Goal: Task Accomplishment & Management: Manage account settings

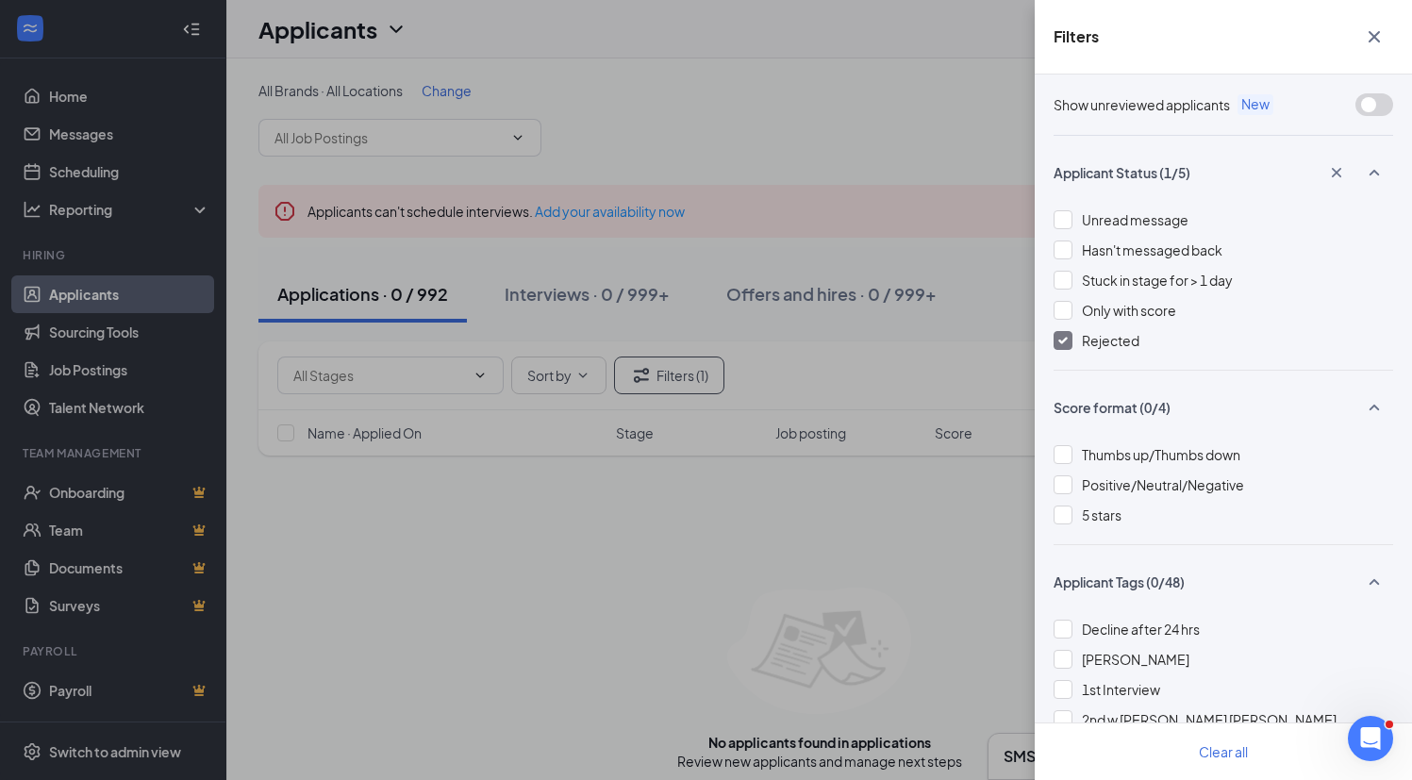
click at [1372, 28] on icon "Cross" at bounding box center [1374, 36] width 23 height 23
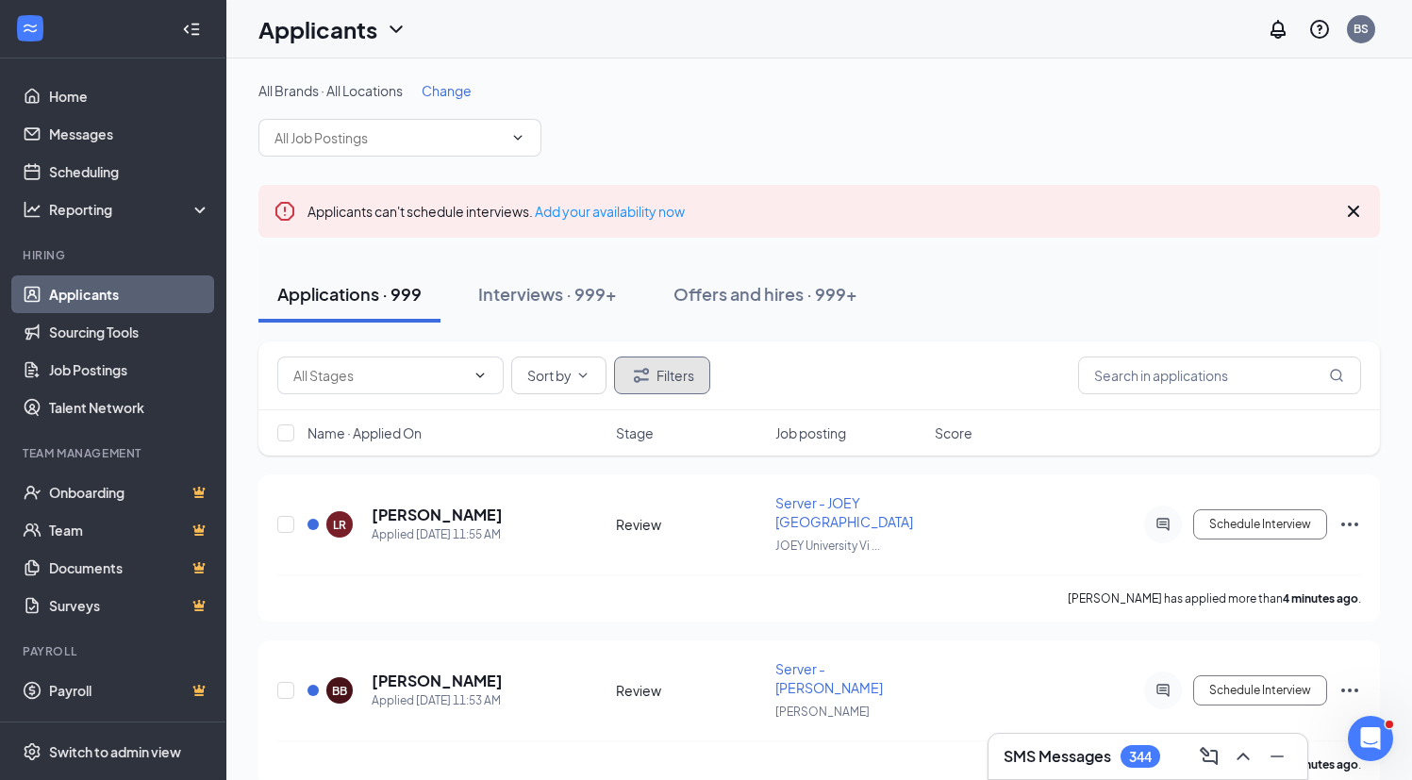
click at [657, 378] on button "Filters" at bounding box center [662, 376] width 96 height 38
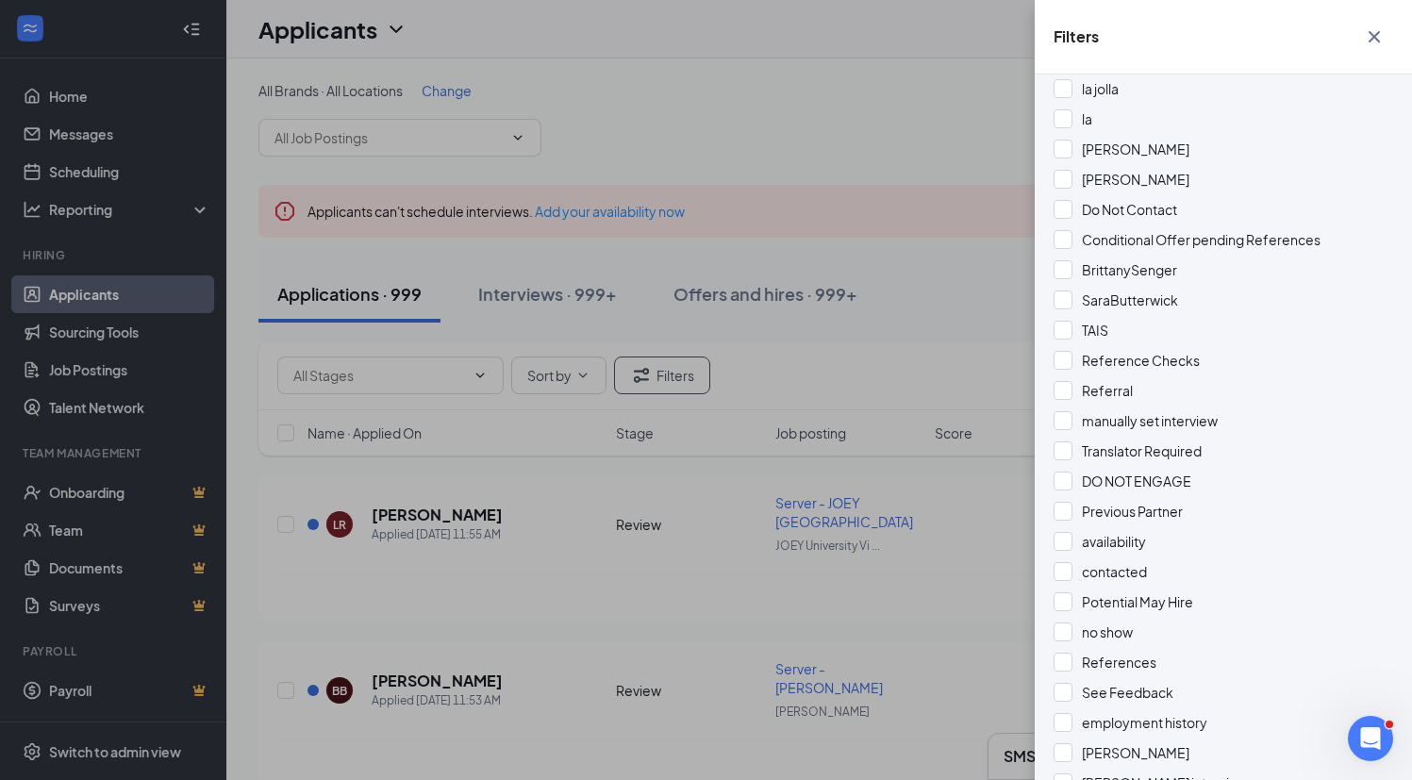
scroll to position [909, 0]
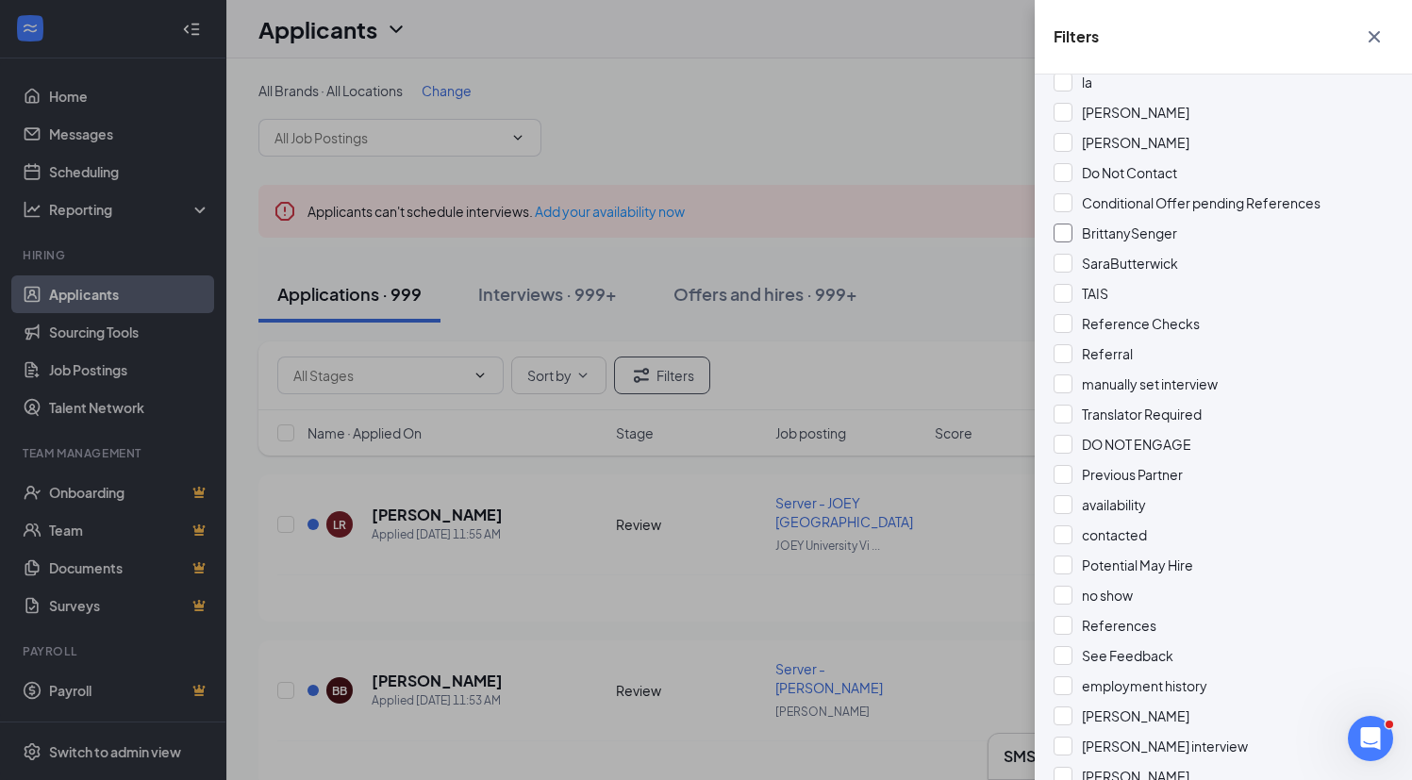
click at [1155, 236] on span "BrittanySenger" at bounding box center [1129, 233] width 95 height 17
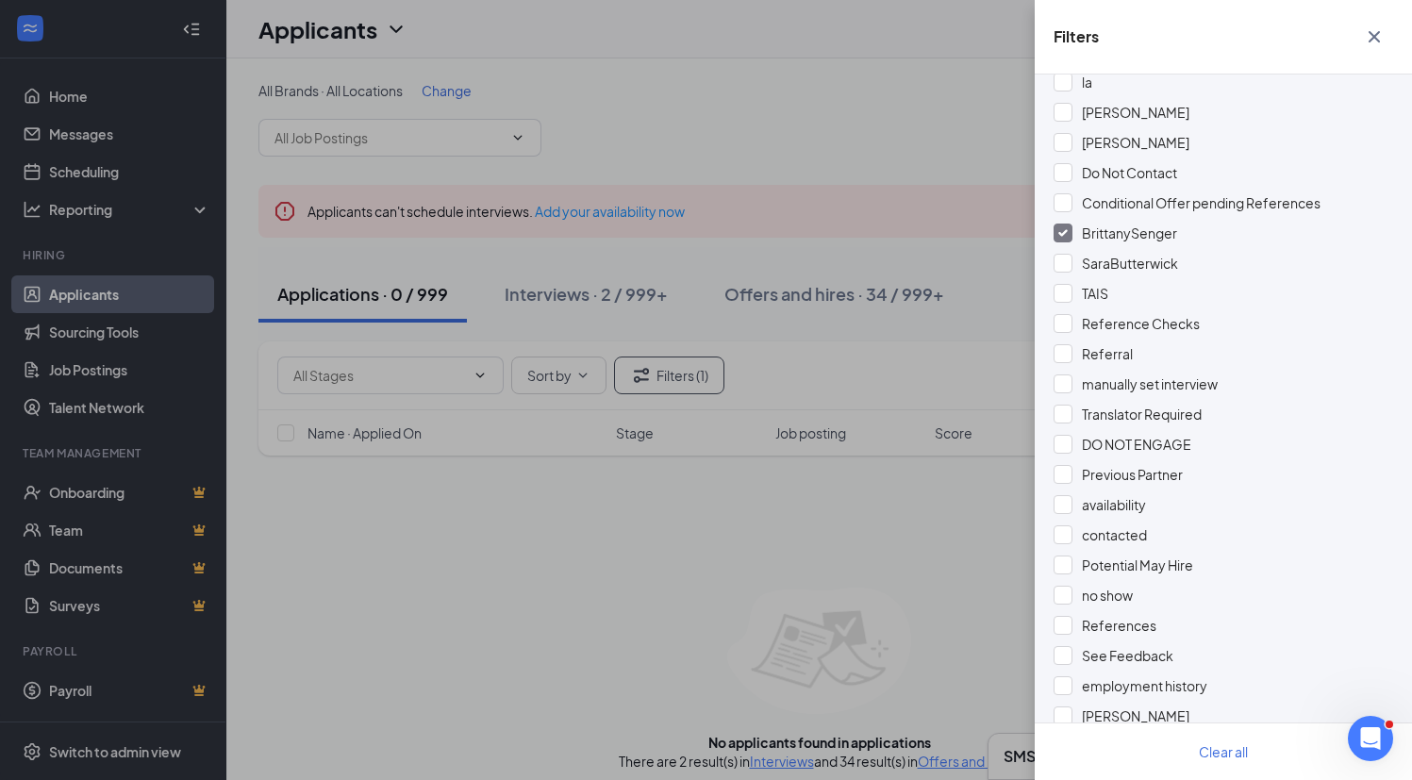
click at [842, 194] on div "Filters Show unreviewed applicants New Applicant Status (0/5) Unread message Ha…" at bounding box center [706, 390] width 1412 height 780
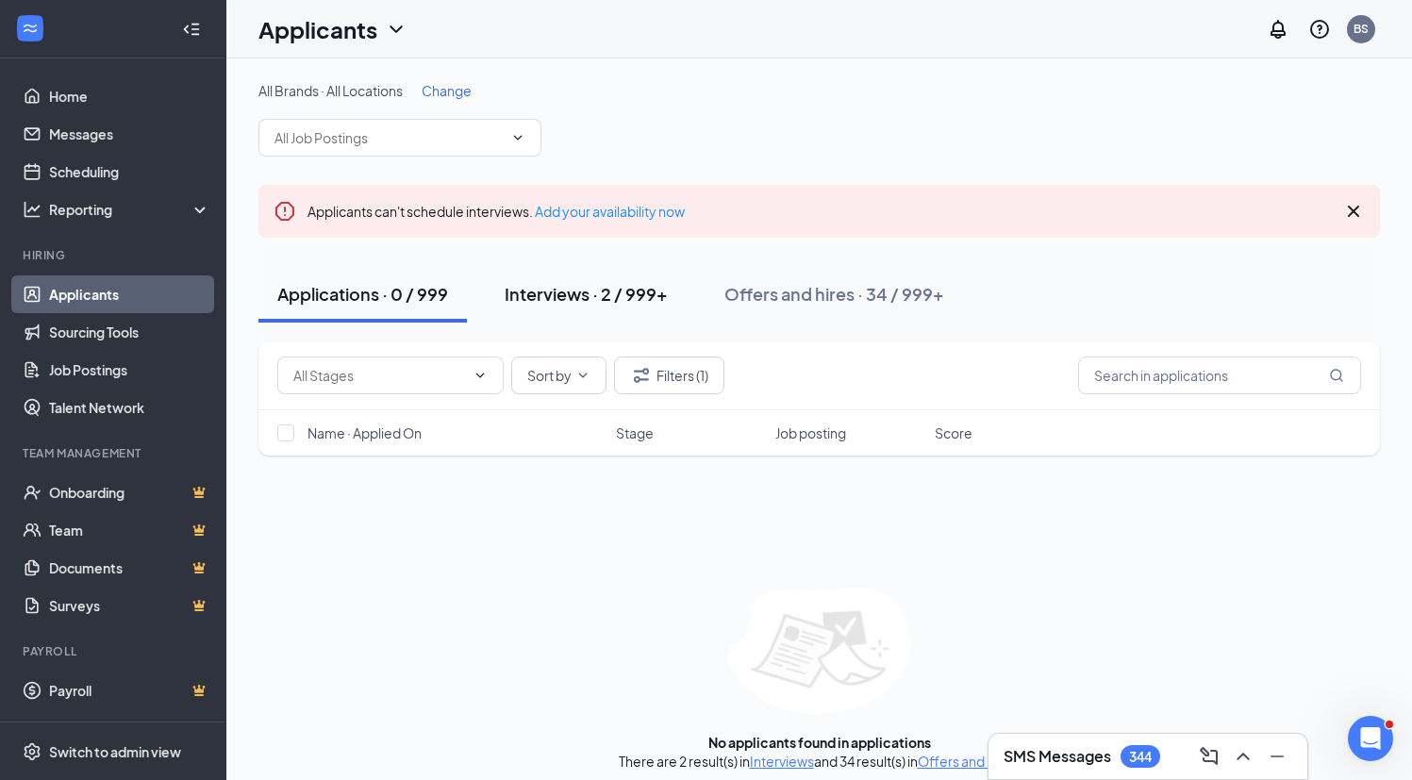
click at [558, 302] on div "Interviews · 2 / 999+" at bounding box center [586, 294] width 163 height 24
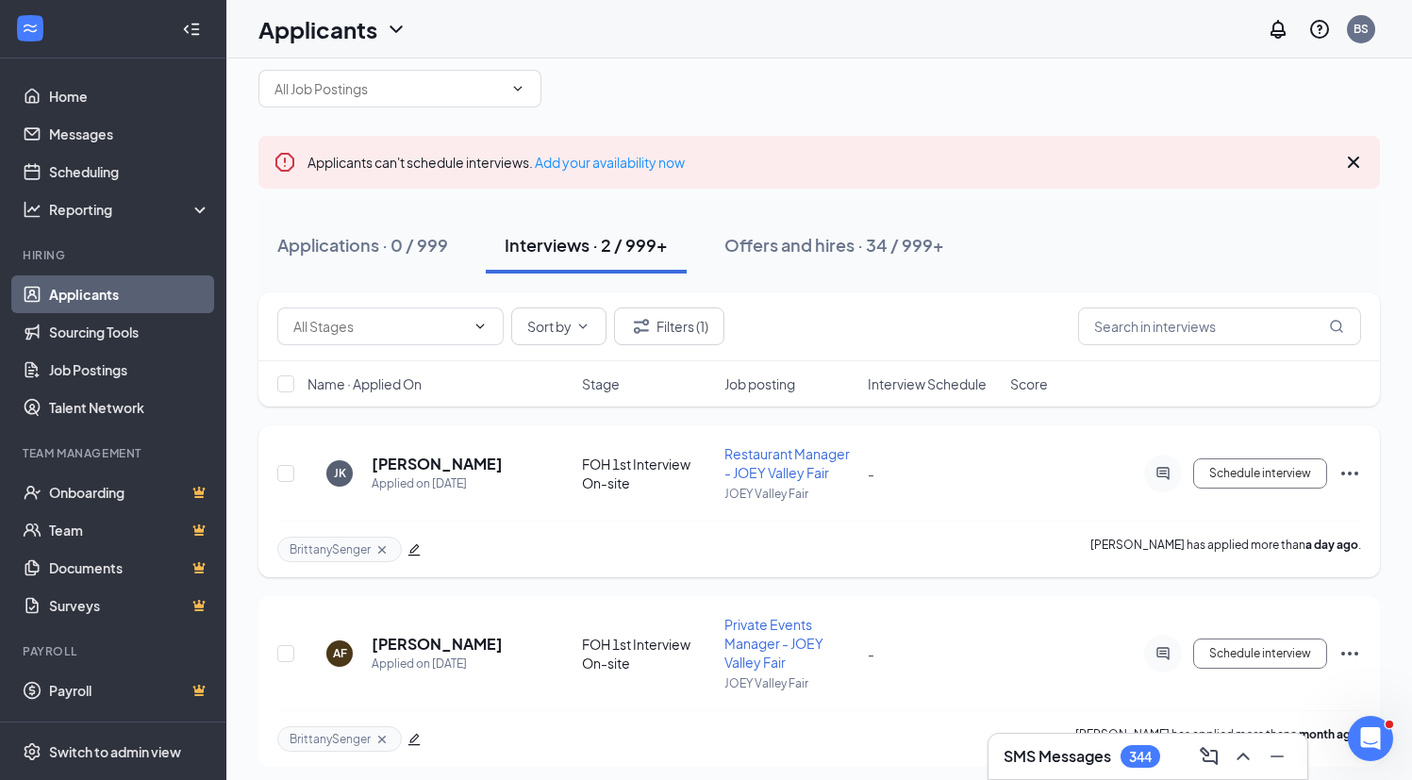
scroll to position [58, 0]
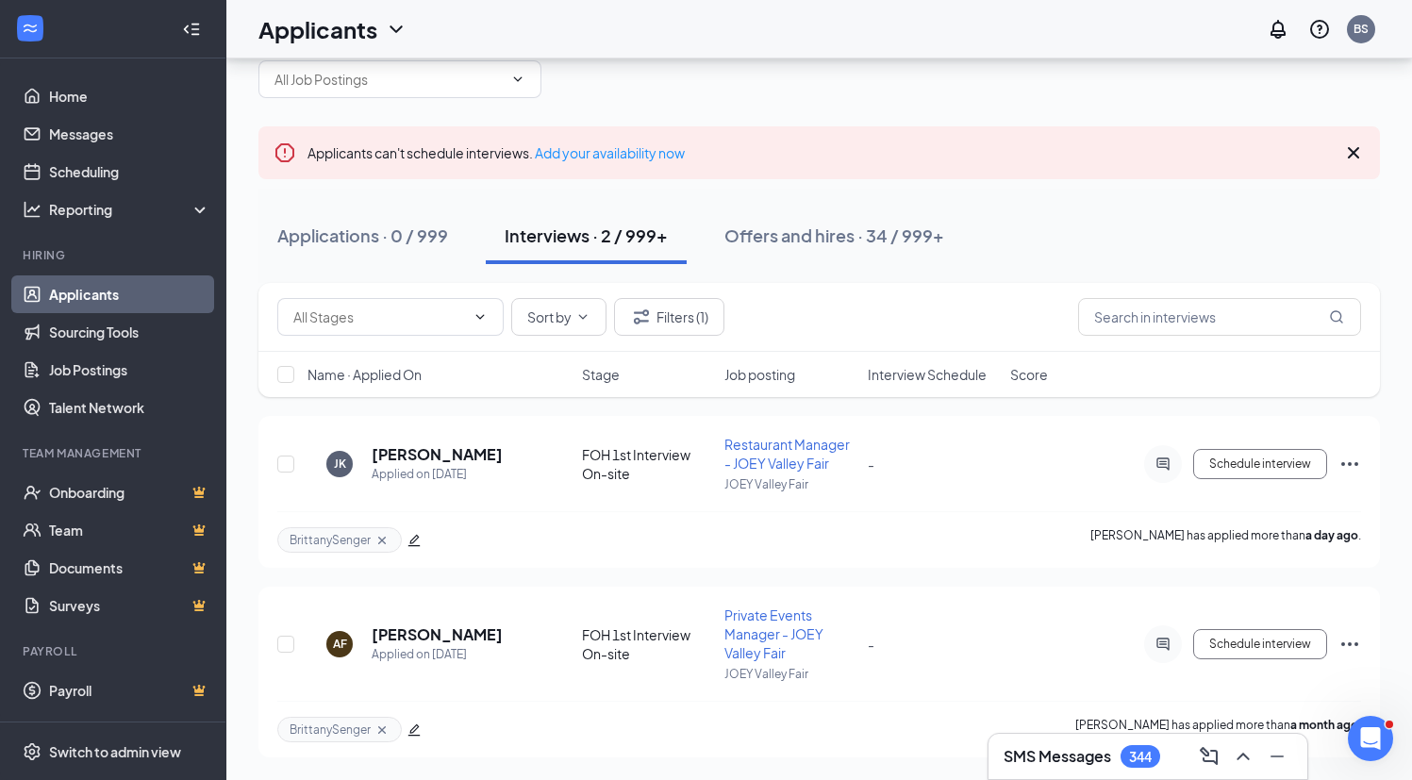
click at [143, 288] on link "Applicants" at bounding box center [129, 294] width 161 height 38
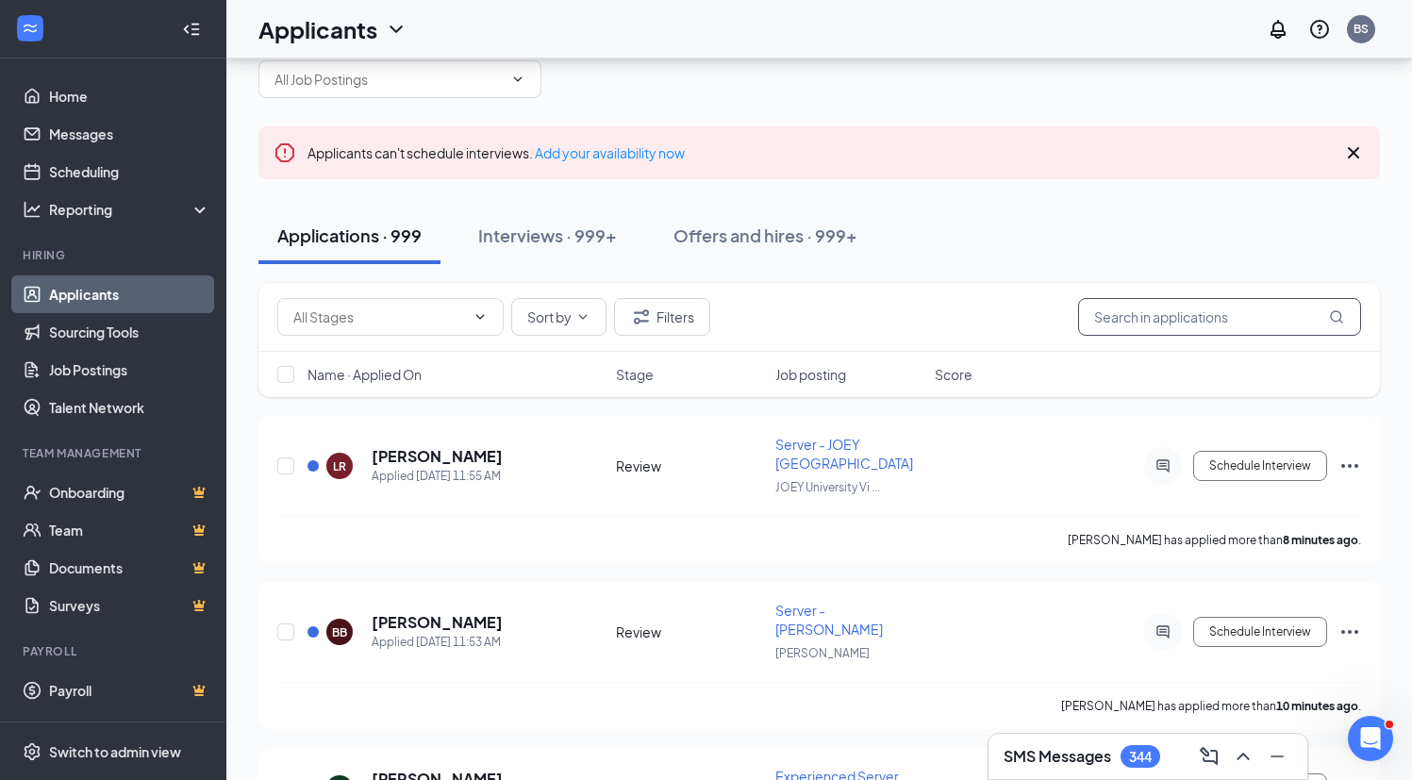
click at [1173, 325] on input "text" at bounding box center [1219, 317] width 283 height 38
paste input "[PERSON_NAME]"
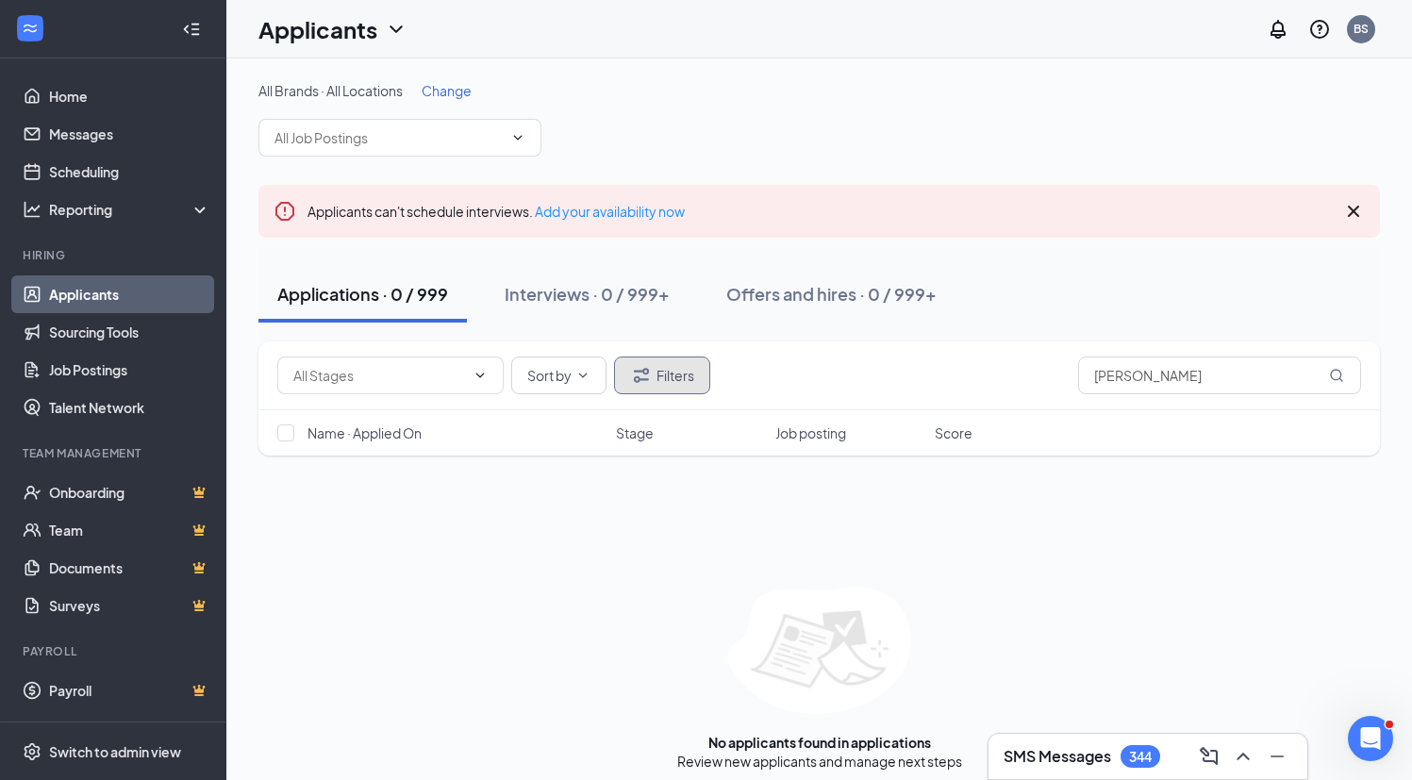
click at [658, 365] on button "Filters" at bounding box center [662, 376] width 96 height 38
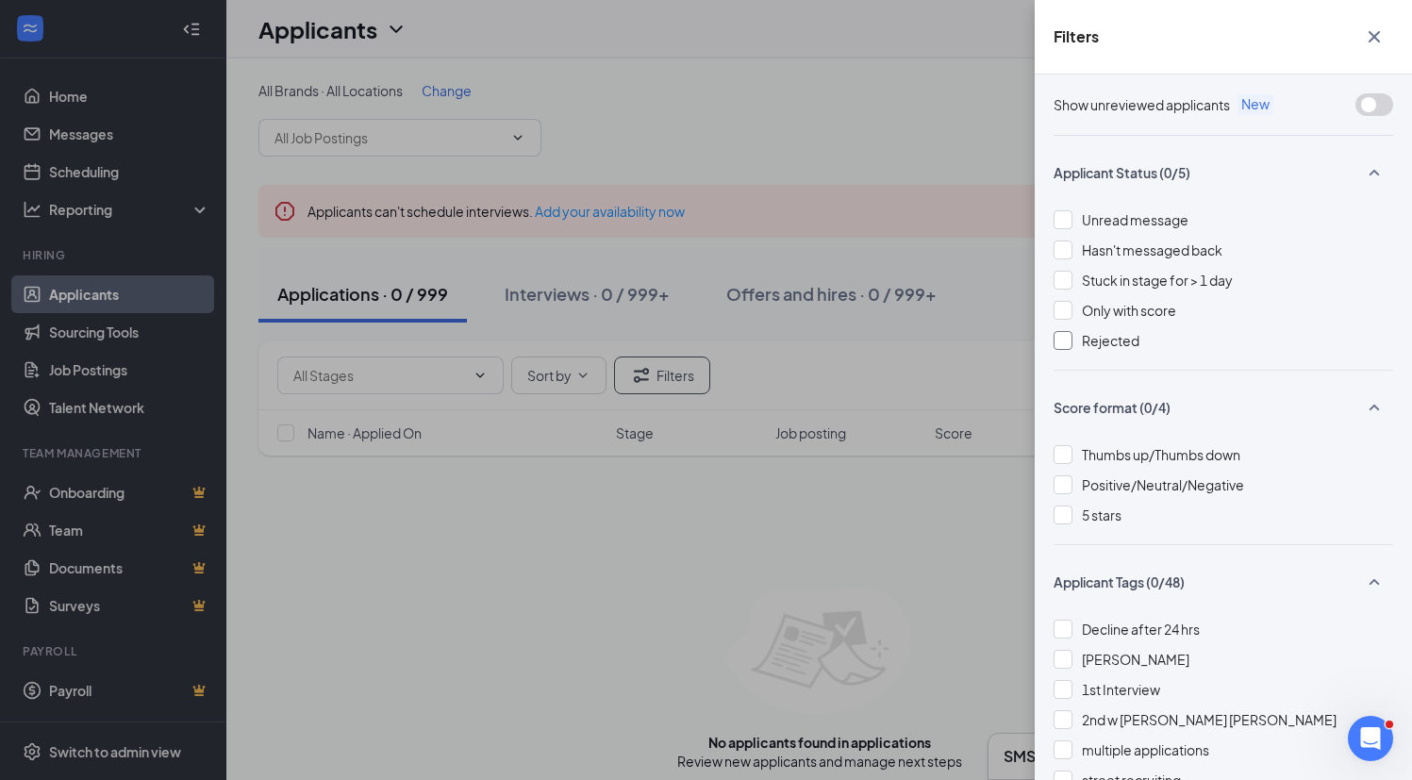
click at [1103, 339] on span "Rejected" at bounding box center [1111, 340] width 58 height 17
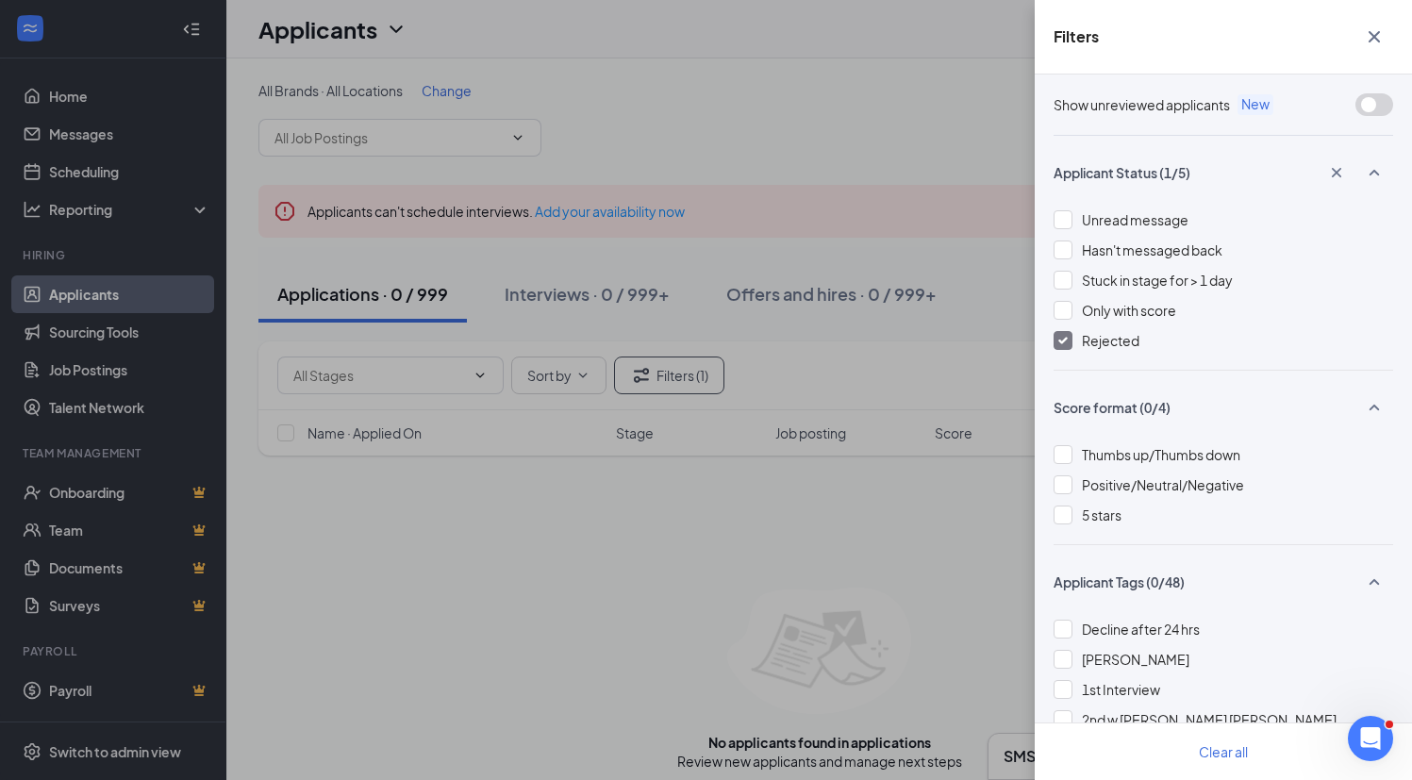
click at [1103, 339] on span "Rejected" at bounding box center [1111, 340] width 58 height 17
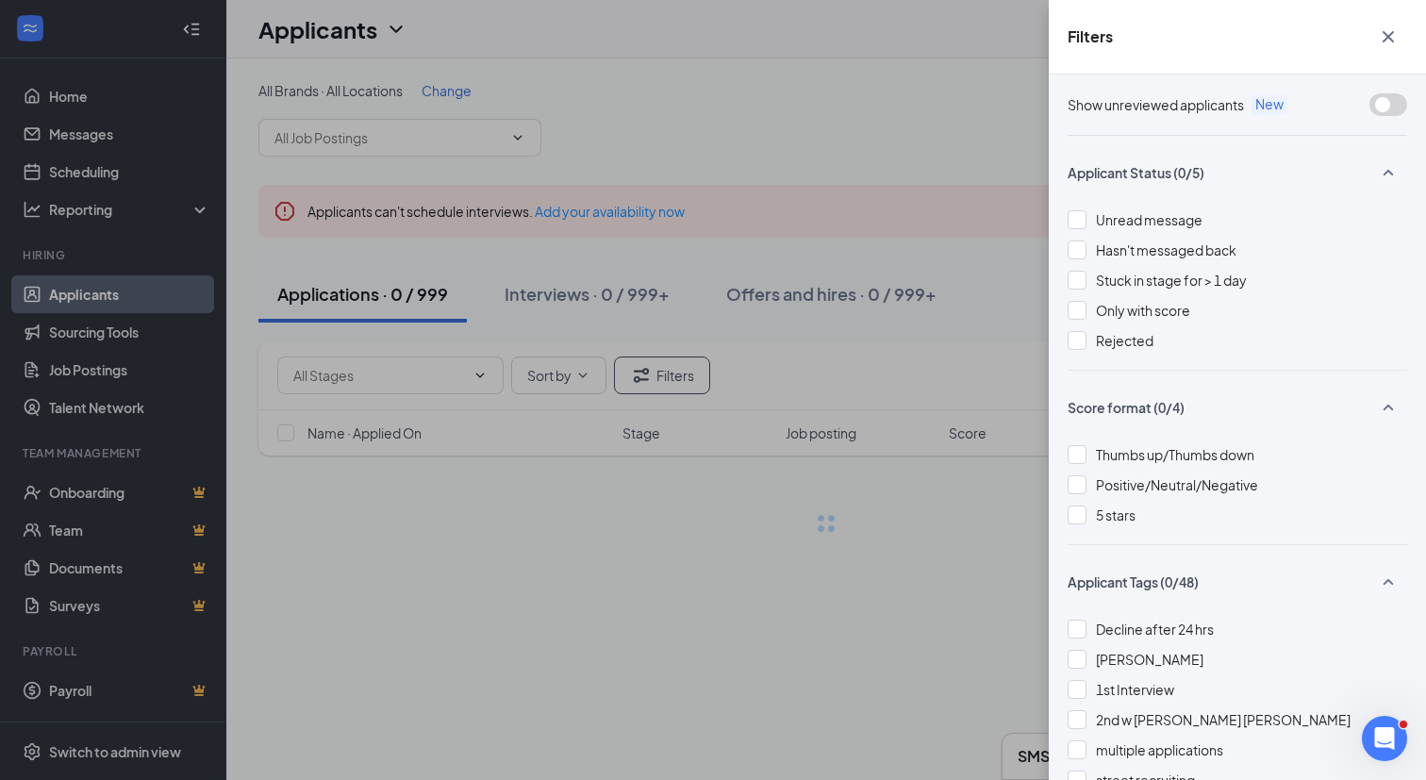
click at [832, 91] on div "Filters Show unreviewed applicants New Applicant Status (0/5) Unread message Ha…" at bounding box center [713, 390] width 1426 height 780
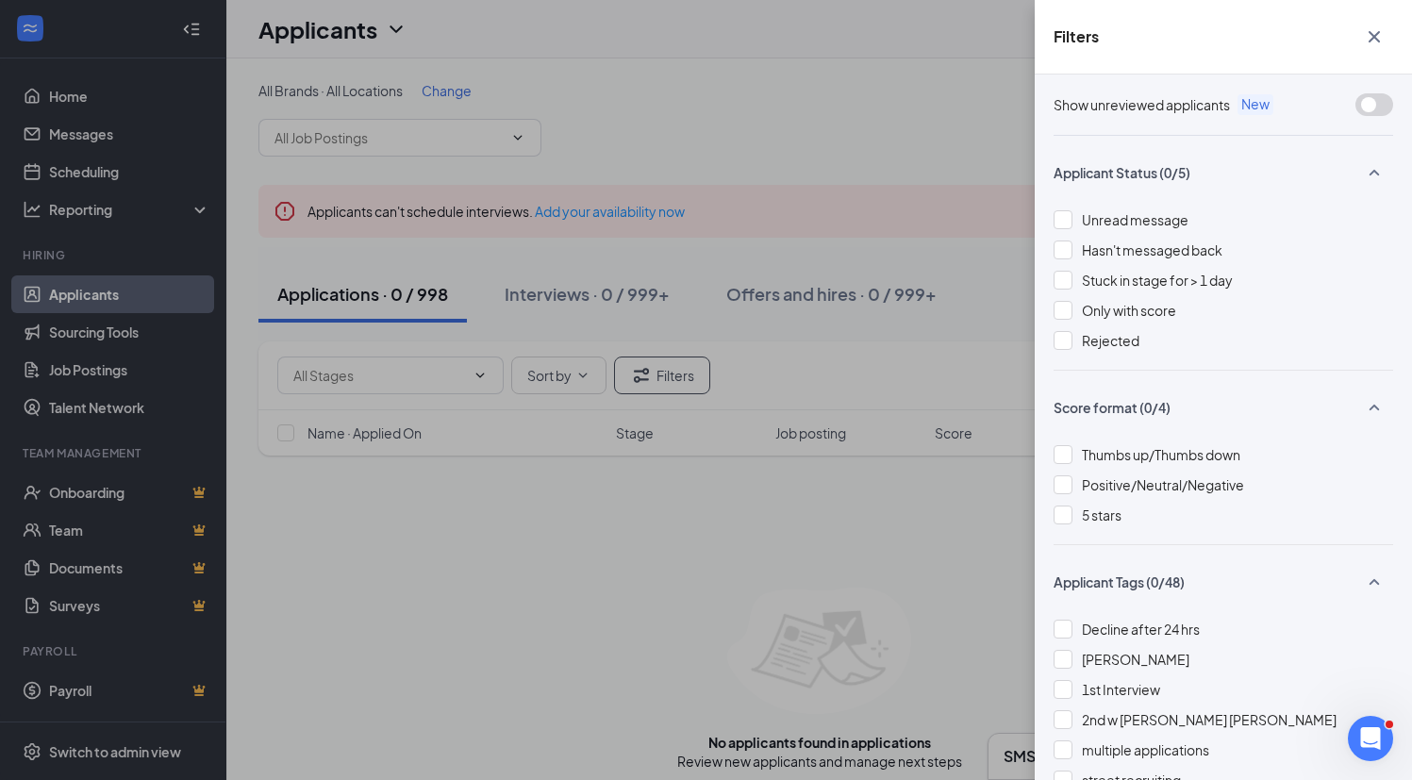
click at [1373, 37] on icon "Cross" at bounding box center [1374, 36] width 11 height 11
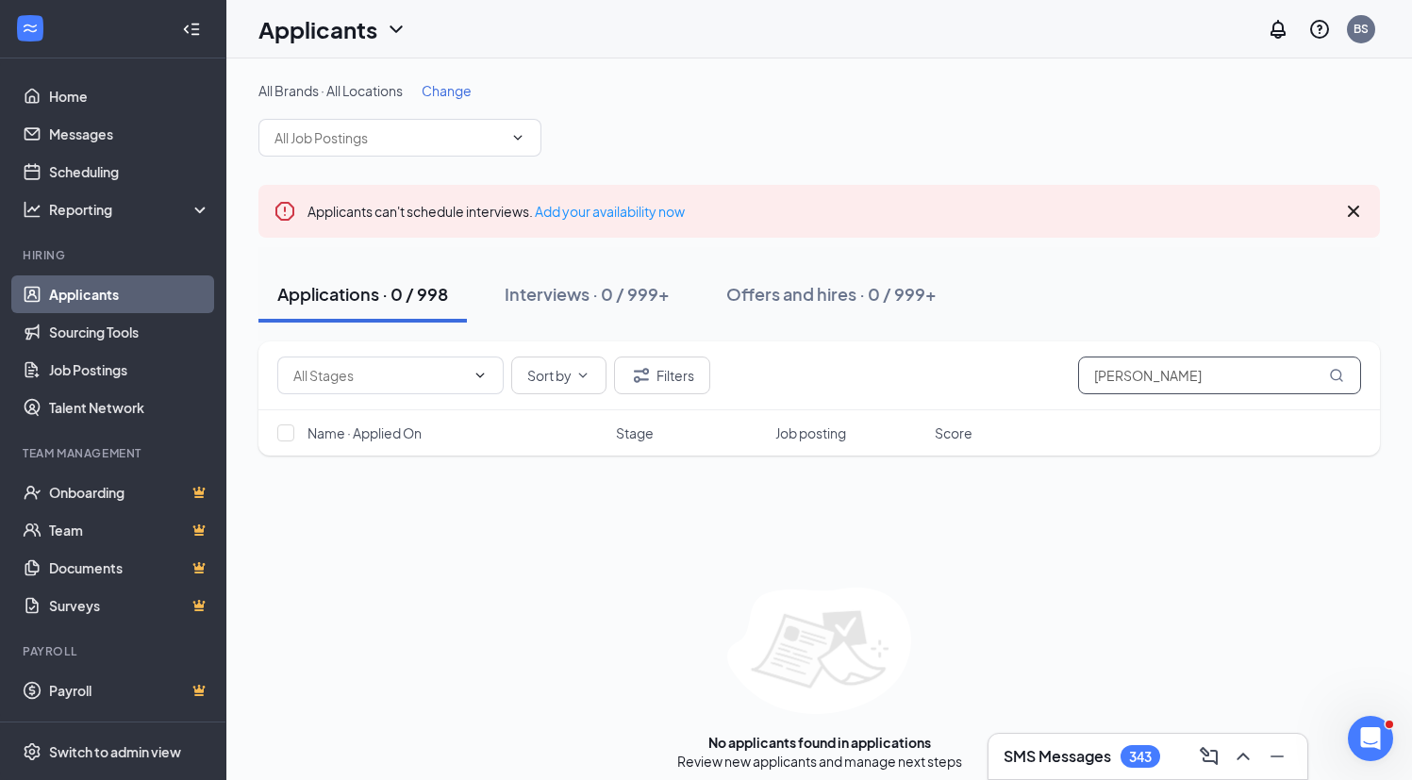
click at [1195, 375] on input "[PERSON_NAME]" at bounding box center [1219, 376] width 283 height 38
paste input "[PERSON_NAME]"
click at [662, 374] on button "Filters" at bounding box center [662, 376] width 96 height 38
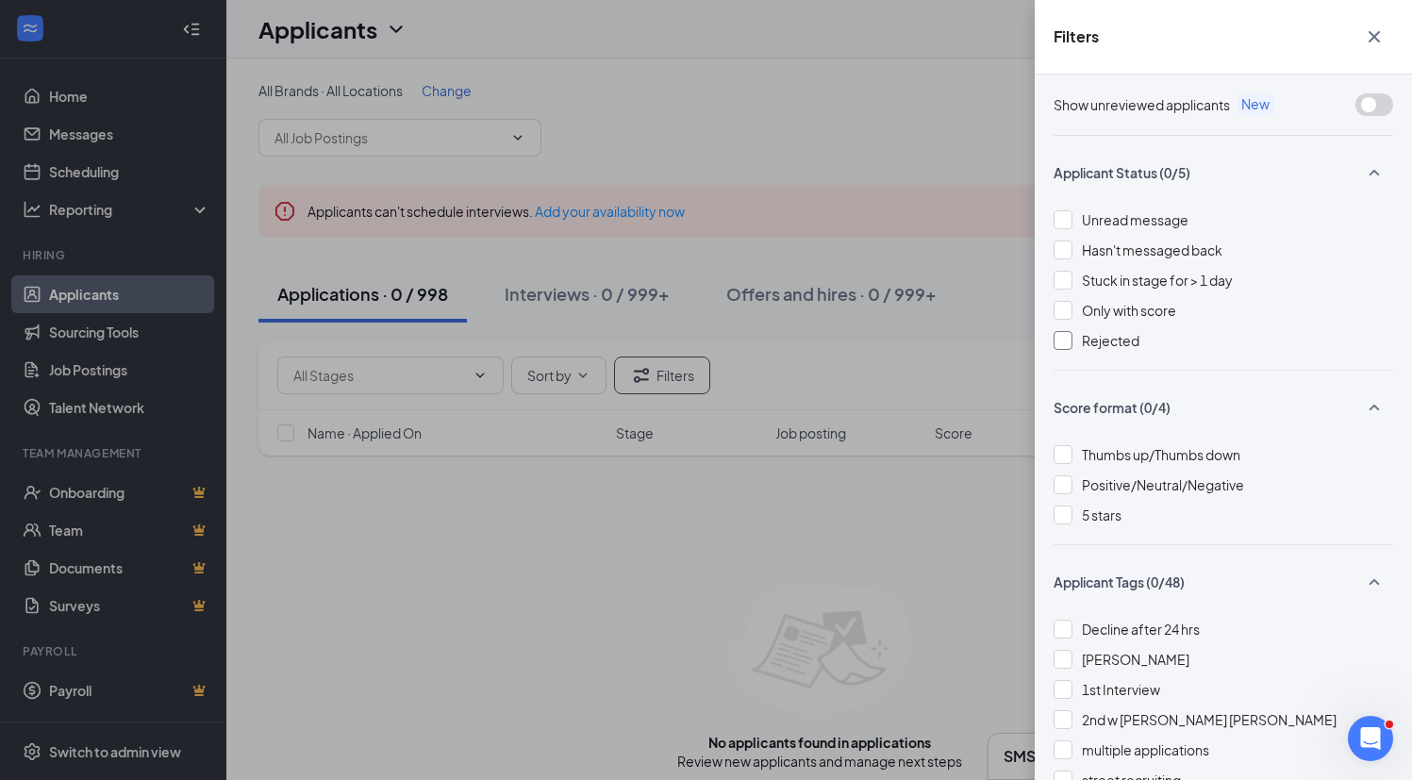
click at [1133, 345] on span "Rejected" at bounding box center [1111, 340] width 58 height 17
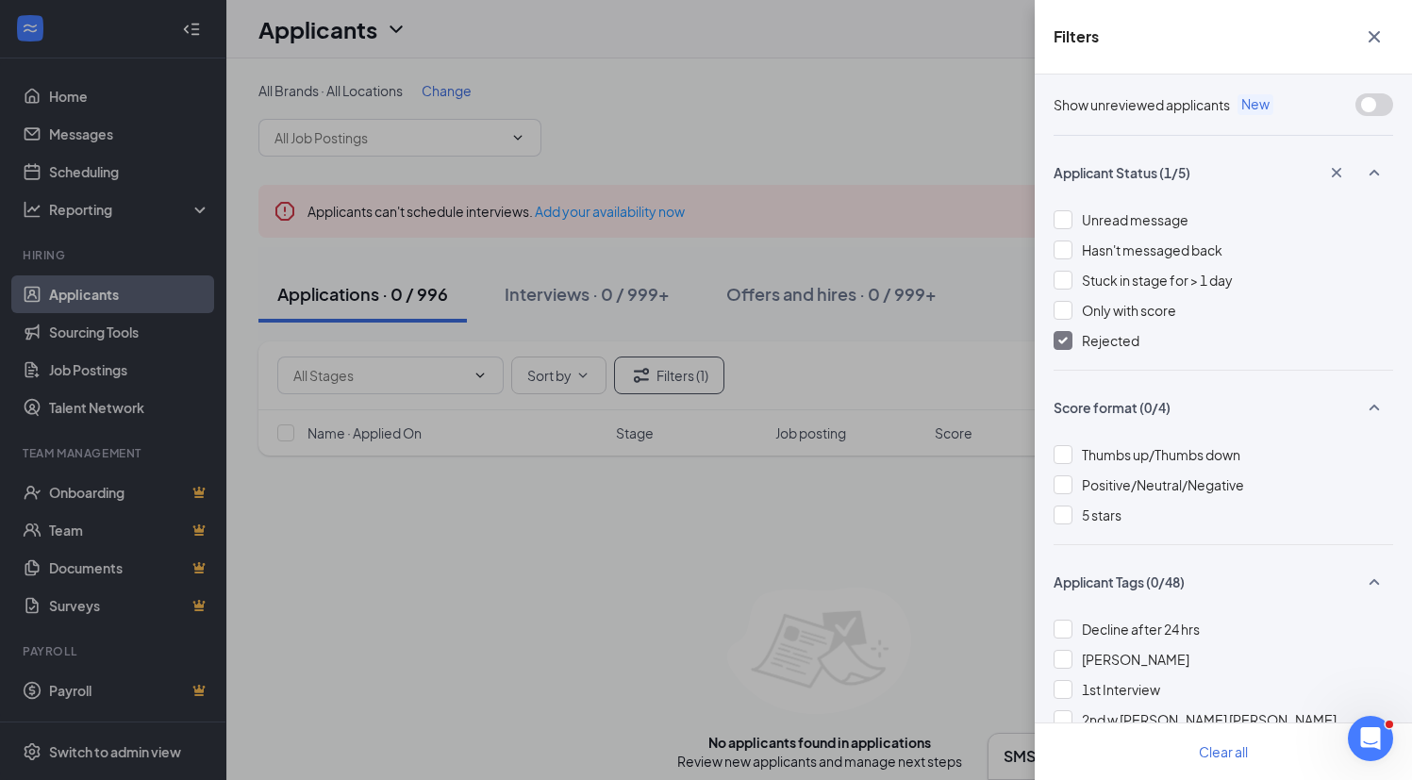
click at [1372, 38] on icon "Cross" at bounding box center [1374, 36] width 11 height 11
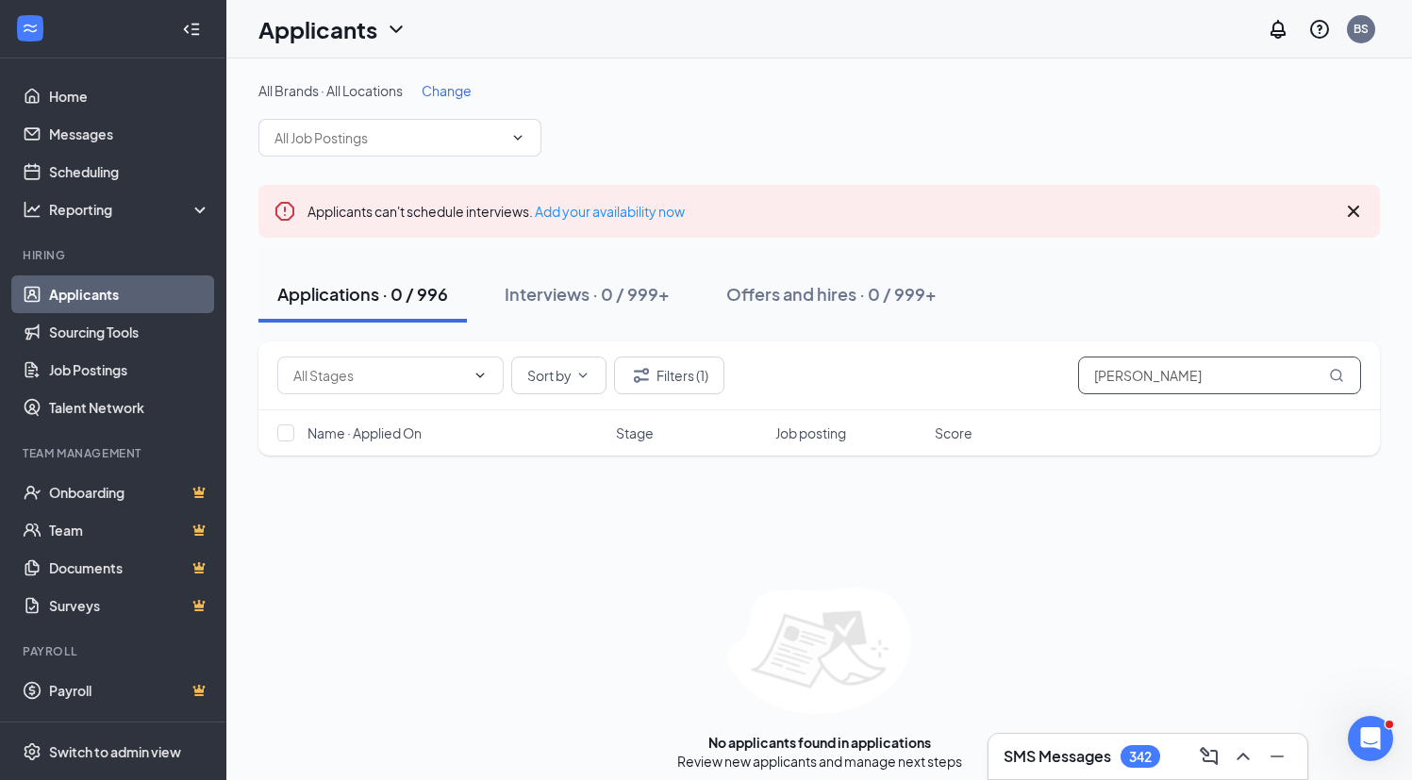
click at [1129, 367] on input "[PERSON_NAME]" at bounding box center [1219, 376] width 283 height 38
paste input "[PERSON_NAME]"
click at [677, 382] on button "Filters (1)" at bounding box center [669, 376] width 110 height 38
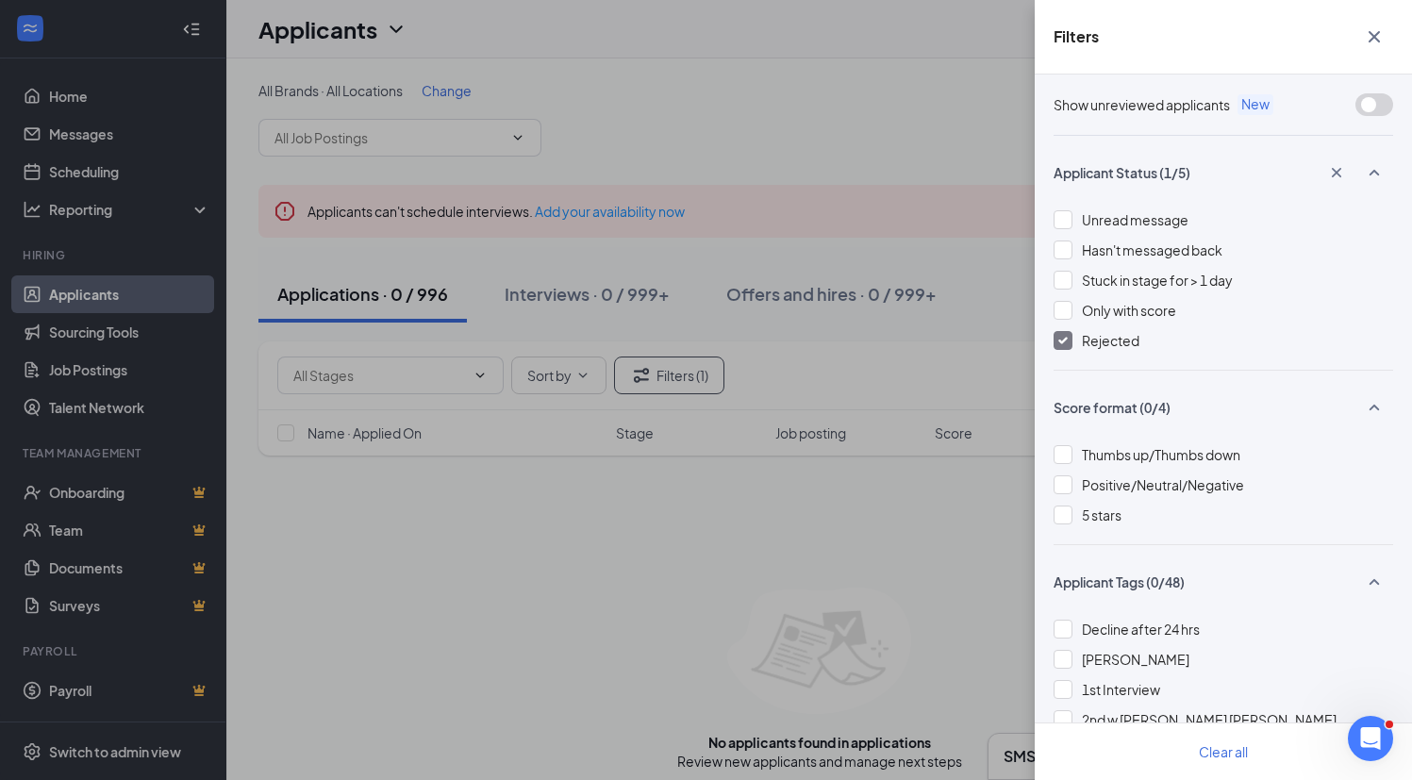
click at [1096, 340] on span "Rejected" at bounding box center [1111, 340] width 58 height 17
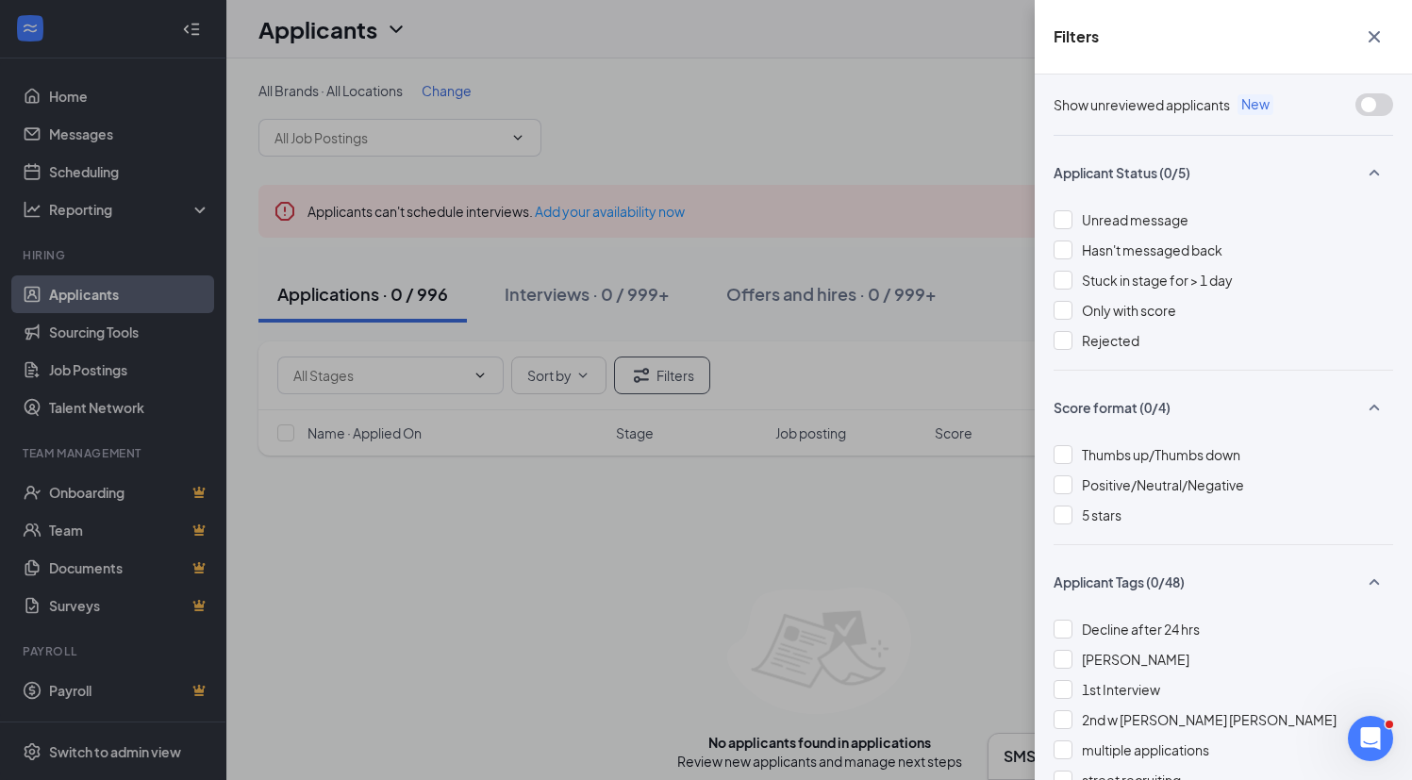
click at [1386, 36] on button "button" at bounding box center [1375, 37] width 38 height 36
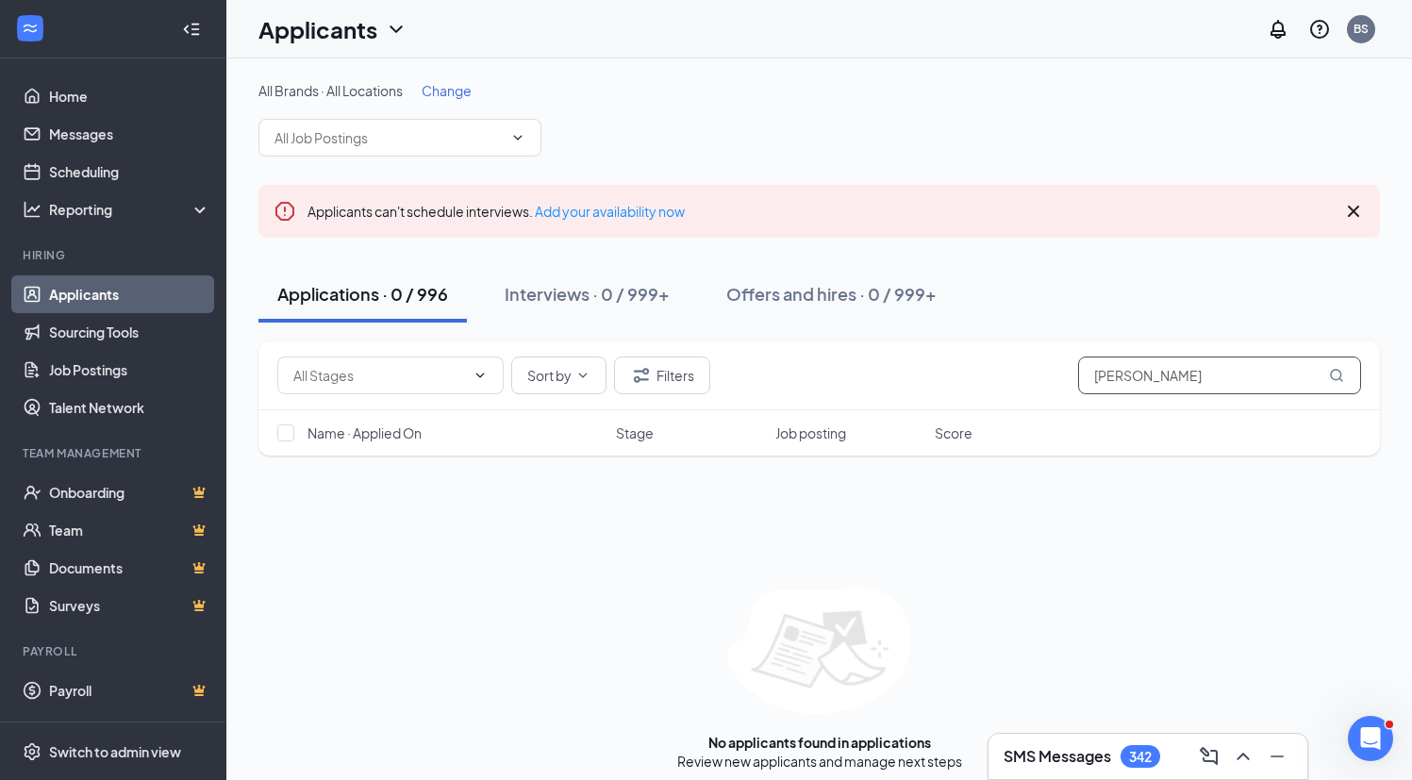
click at [1122, 385] on input "[PERSON_NAME]" at bounding box center [1219, 376] width 283 height 38
paste input "Jinkyung Ko"
type input "Jinkyung Ko"
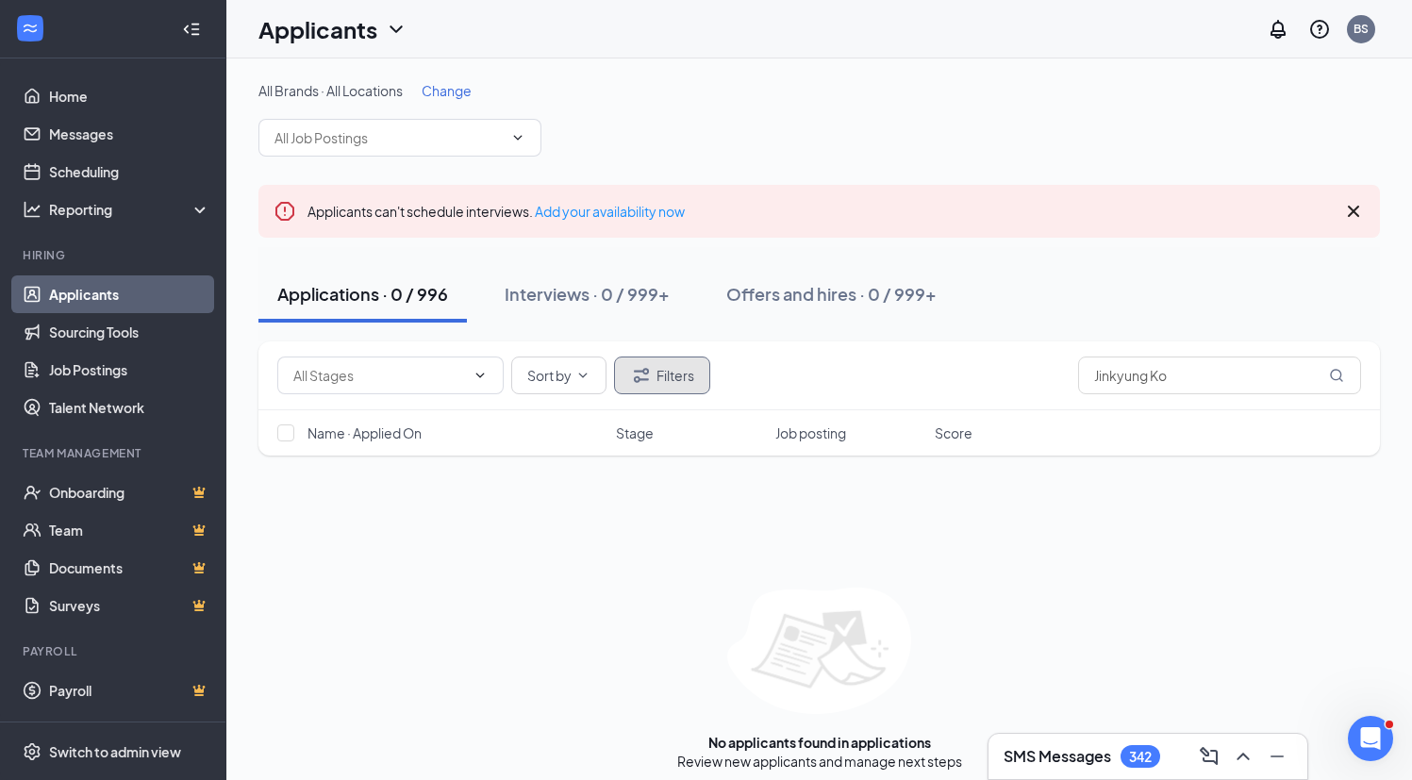
click at [667, 373] on button "Filters" at bounding box center [662, 376] width 96 height 38
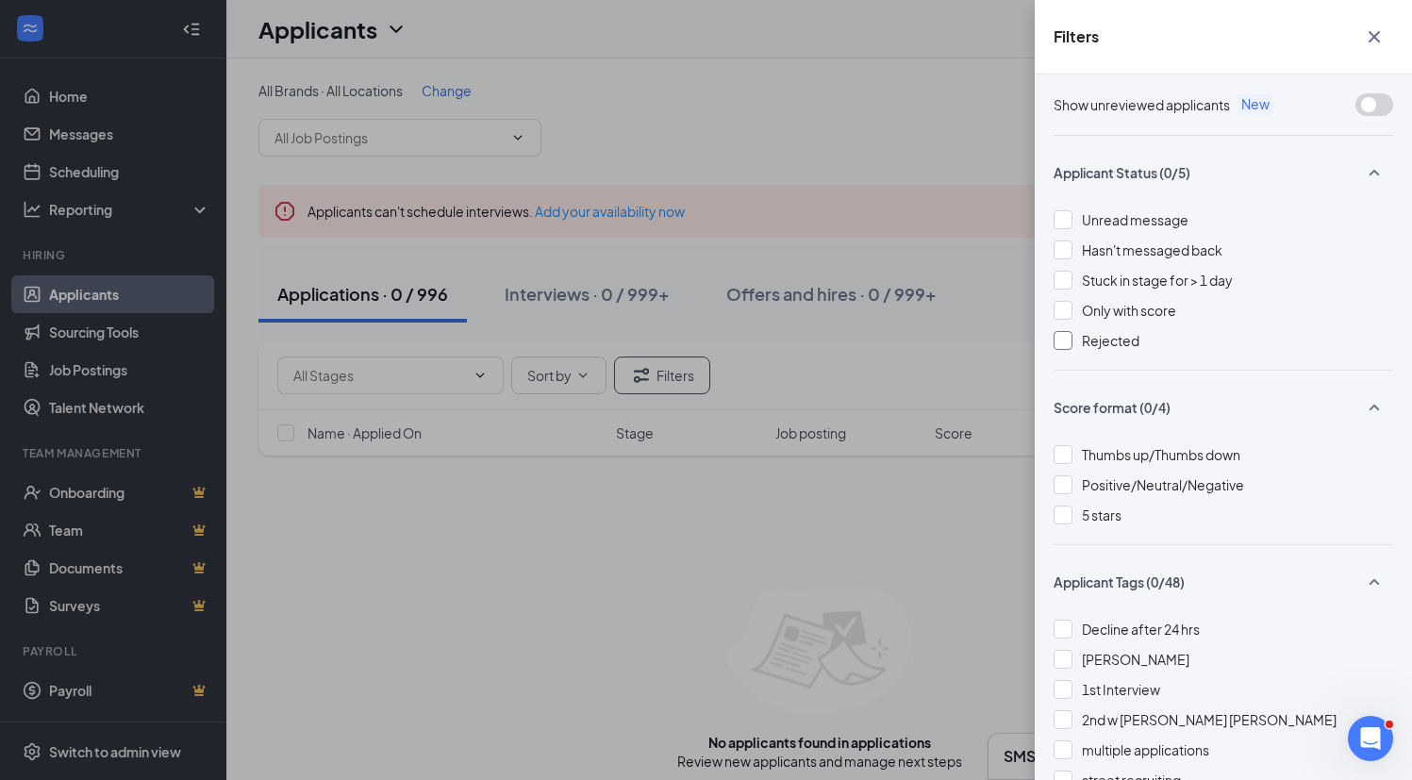
click at [1108, 338] on span "Rejected" at bounding box center [1111, 340] width 58 height 17
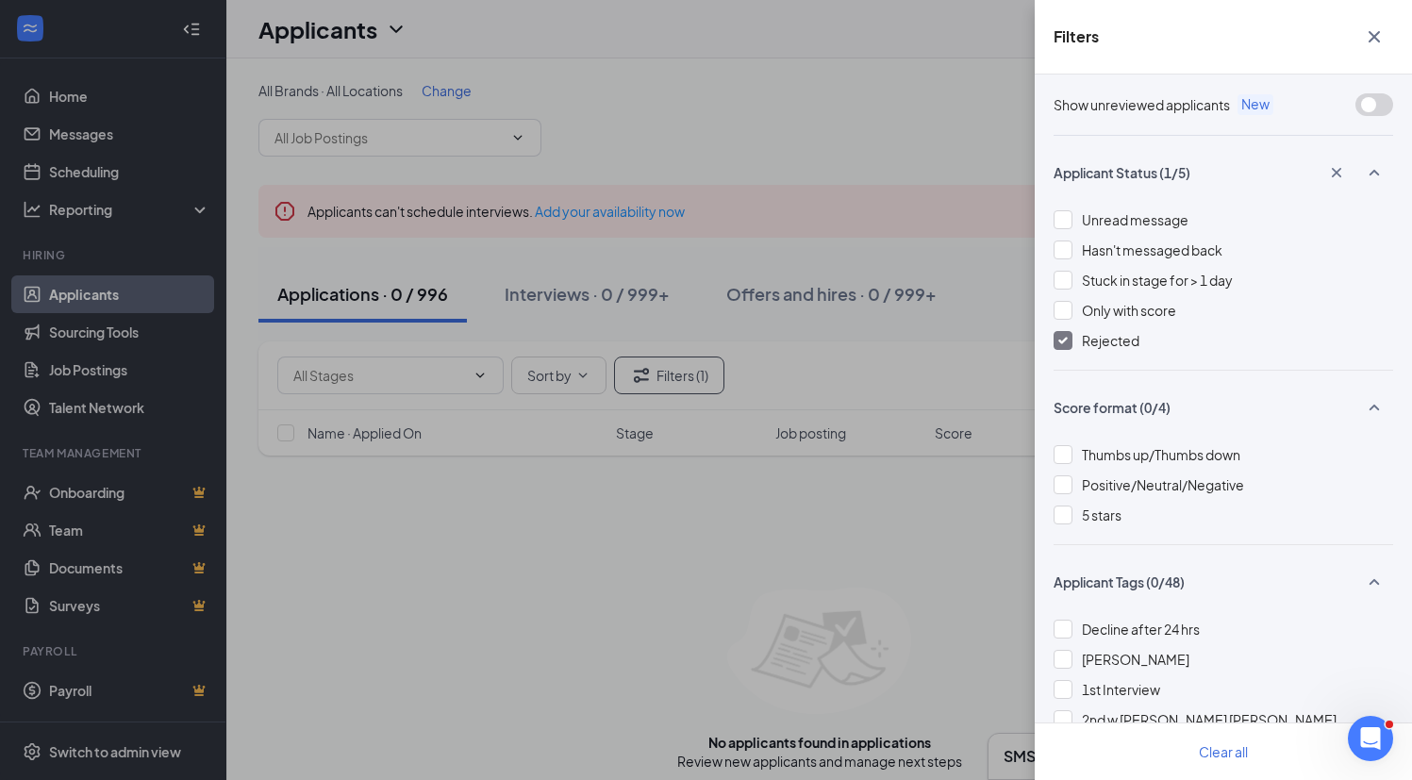
click at [889, 160] on div "Filters Show unreviewed applicants New Applicant Status (1/5) Unread message Ha…" at bounding box center [706, 390] width 1412 height 780
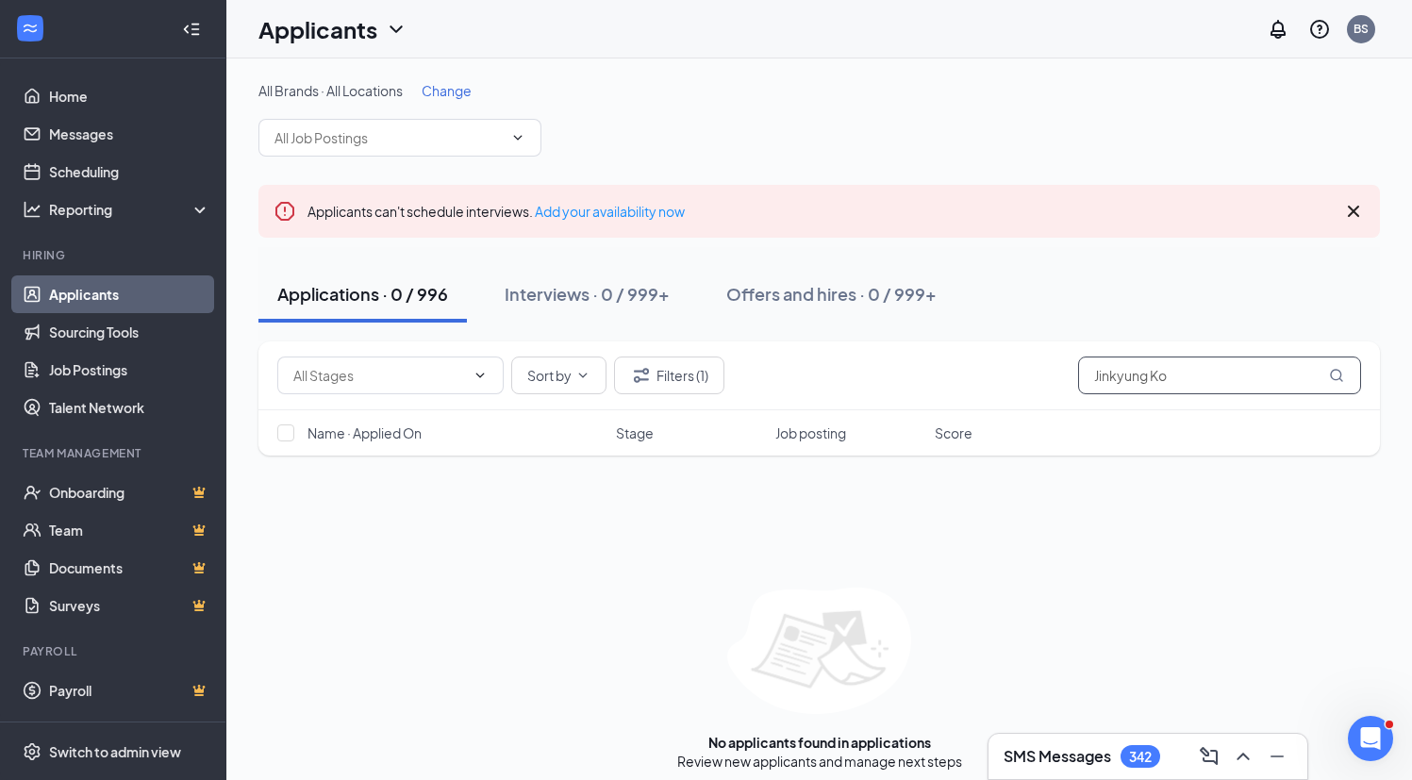
click at [1191, 369] on input "Jinkyung Ko" at bounding box center [1219, 376] width 283 height 38
click at [693, 369] on button "Filters (1)" at bounding box center [669, 376] width 110 height 38
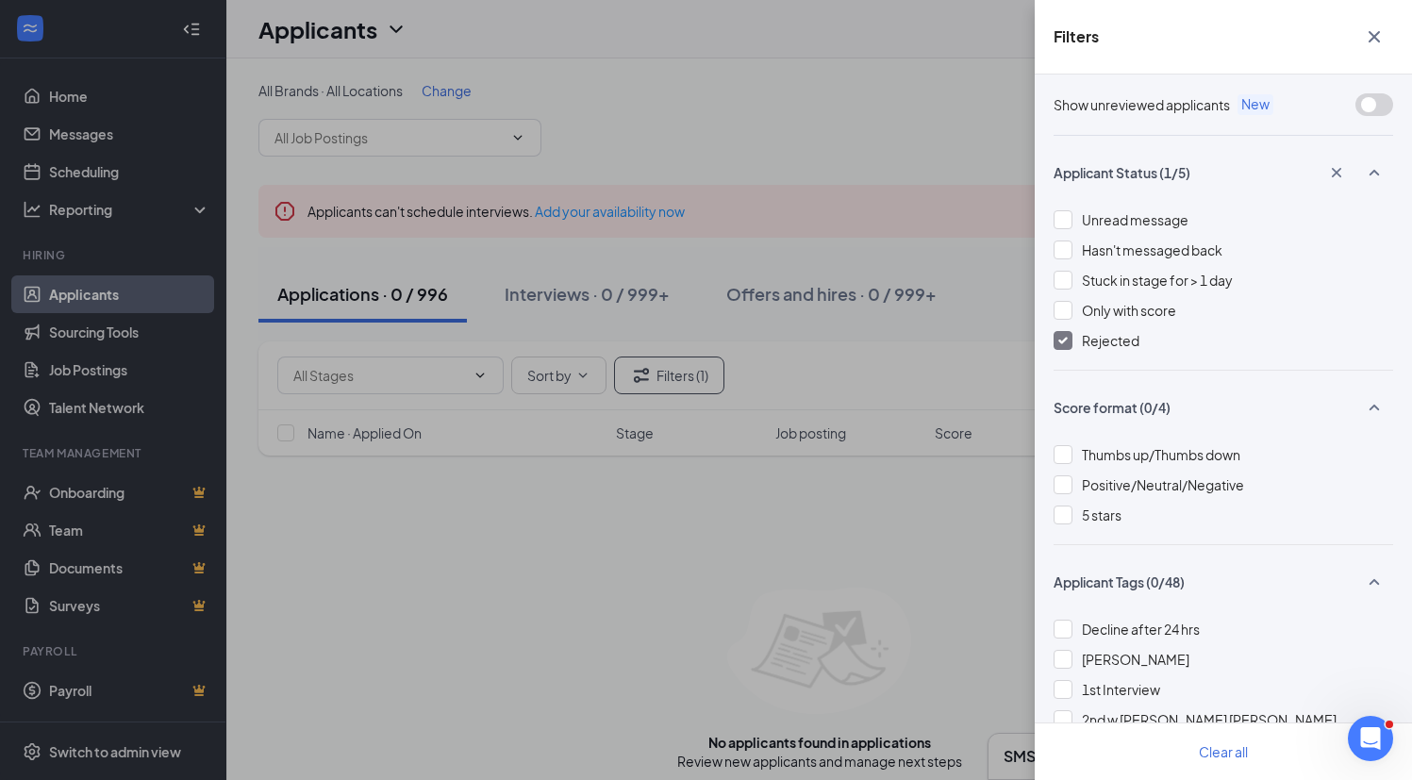
click at [1109, 344] on span "Rejected" at bounding box center [1111, 340] width 58 height 17
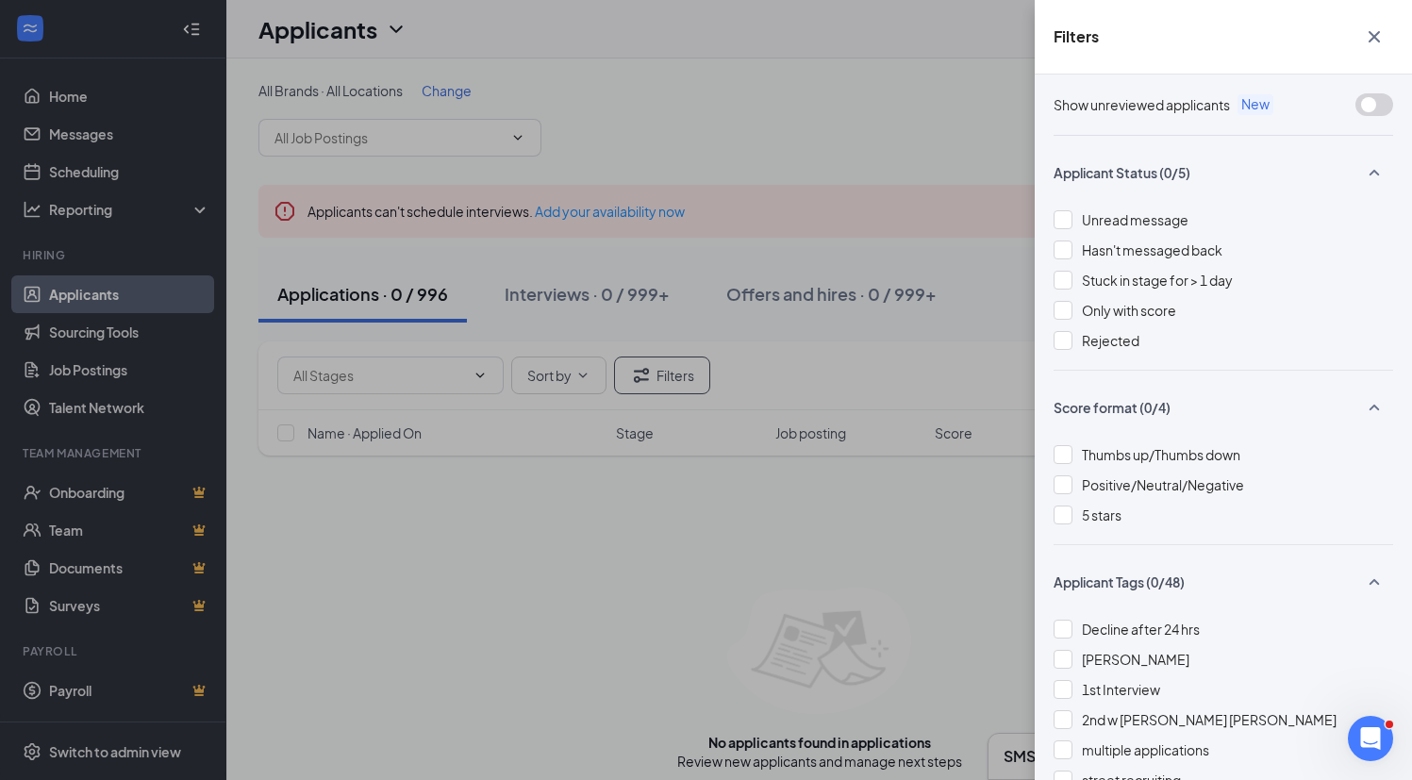
click at [1370, 38] on icon "Cross" at bounding box center [1374, 36] width 23 height 23
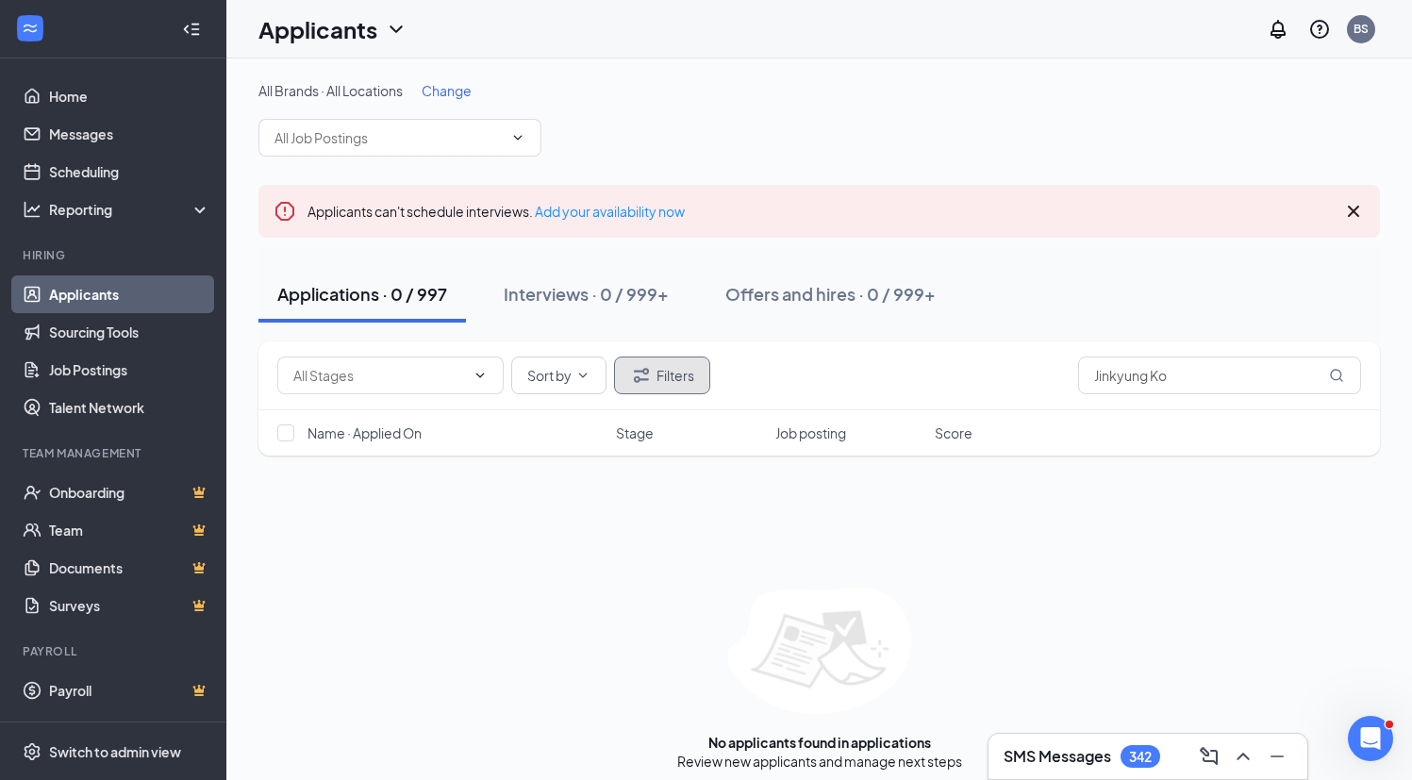
click at [679, 381] on button "Filters" at bounding box center [662, 376] width 96 height 38
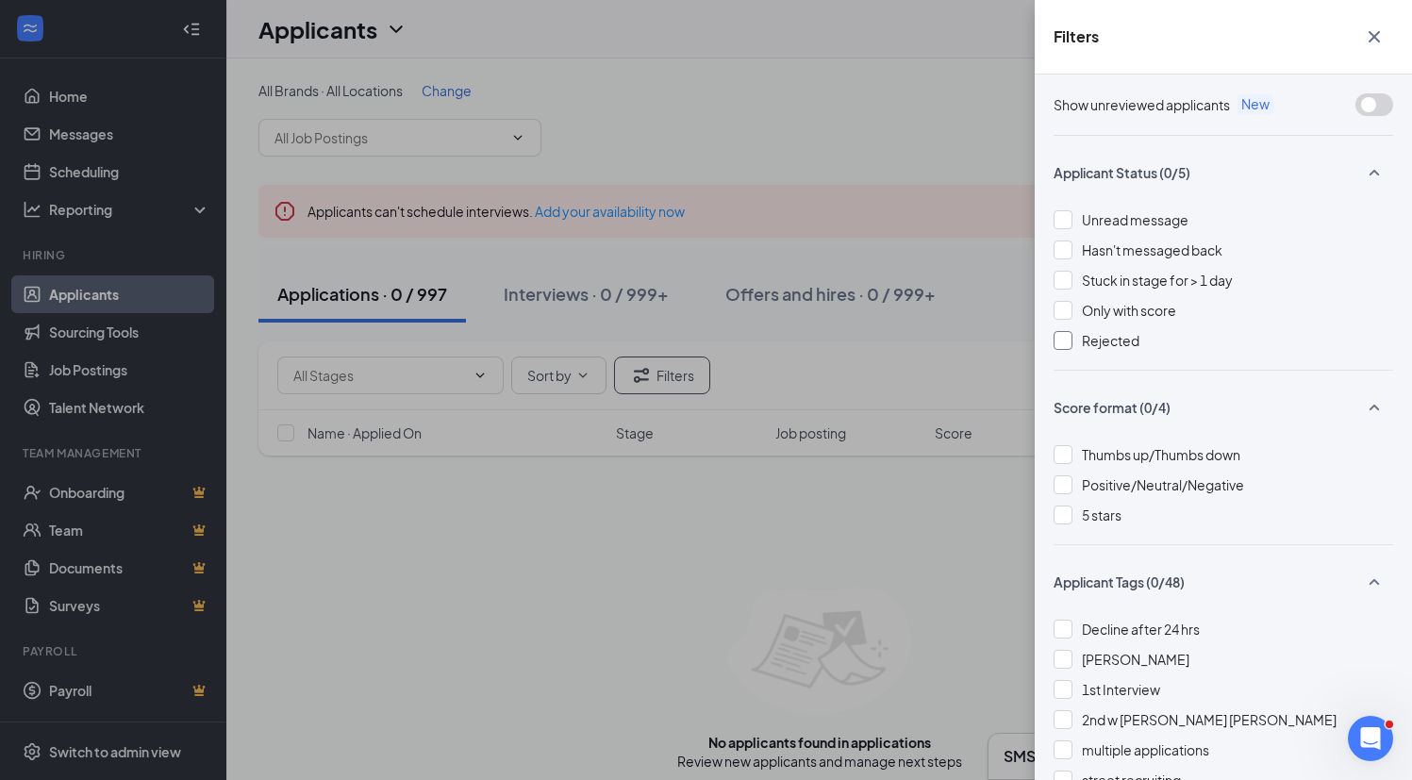
click at [1135, 346] on span "Rejected" at bounding box center [1111, 340] width 58 height 17
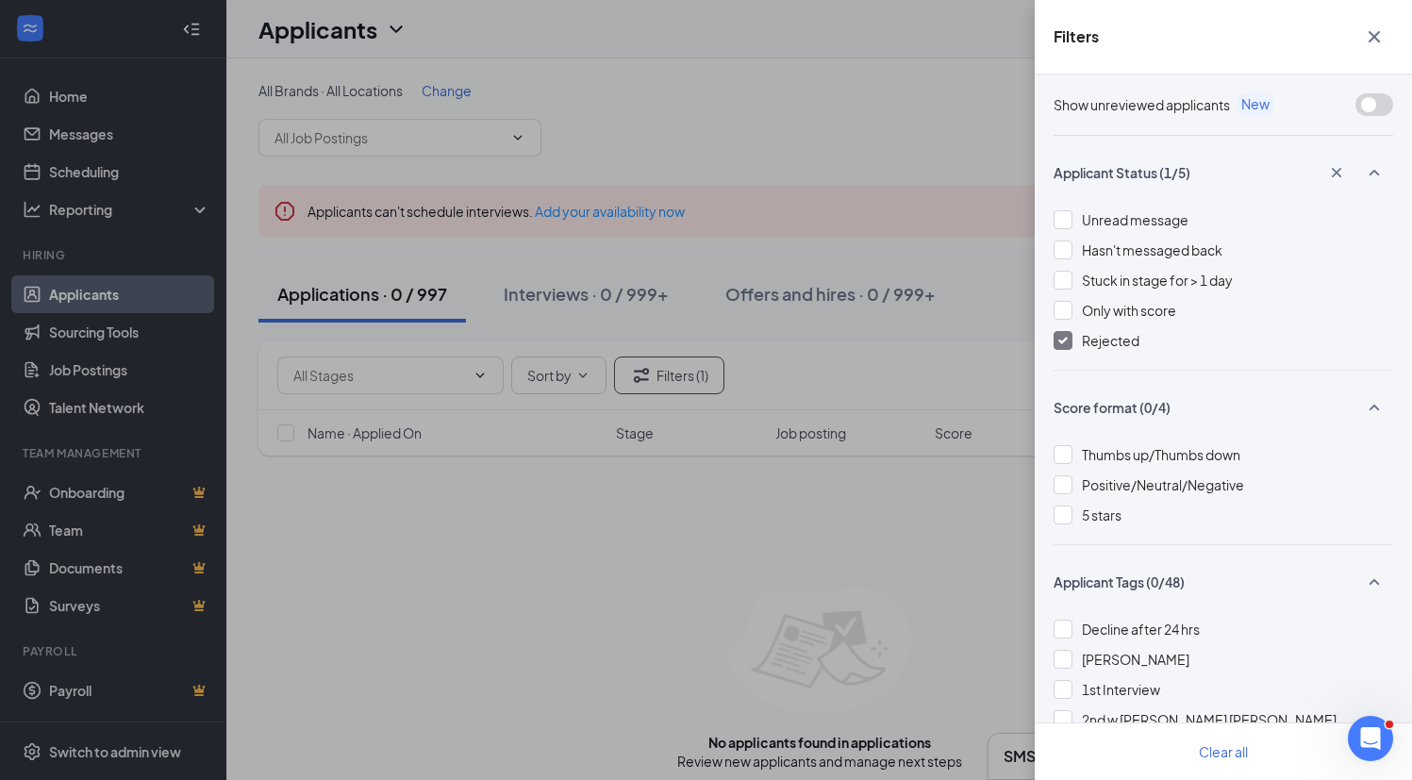
click at [1368, 46] on icon "Cross" at bounding box center [1374, 36] width 23 height 23
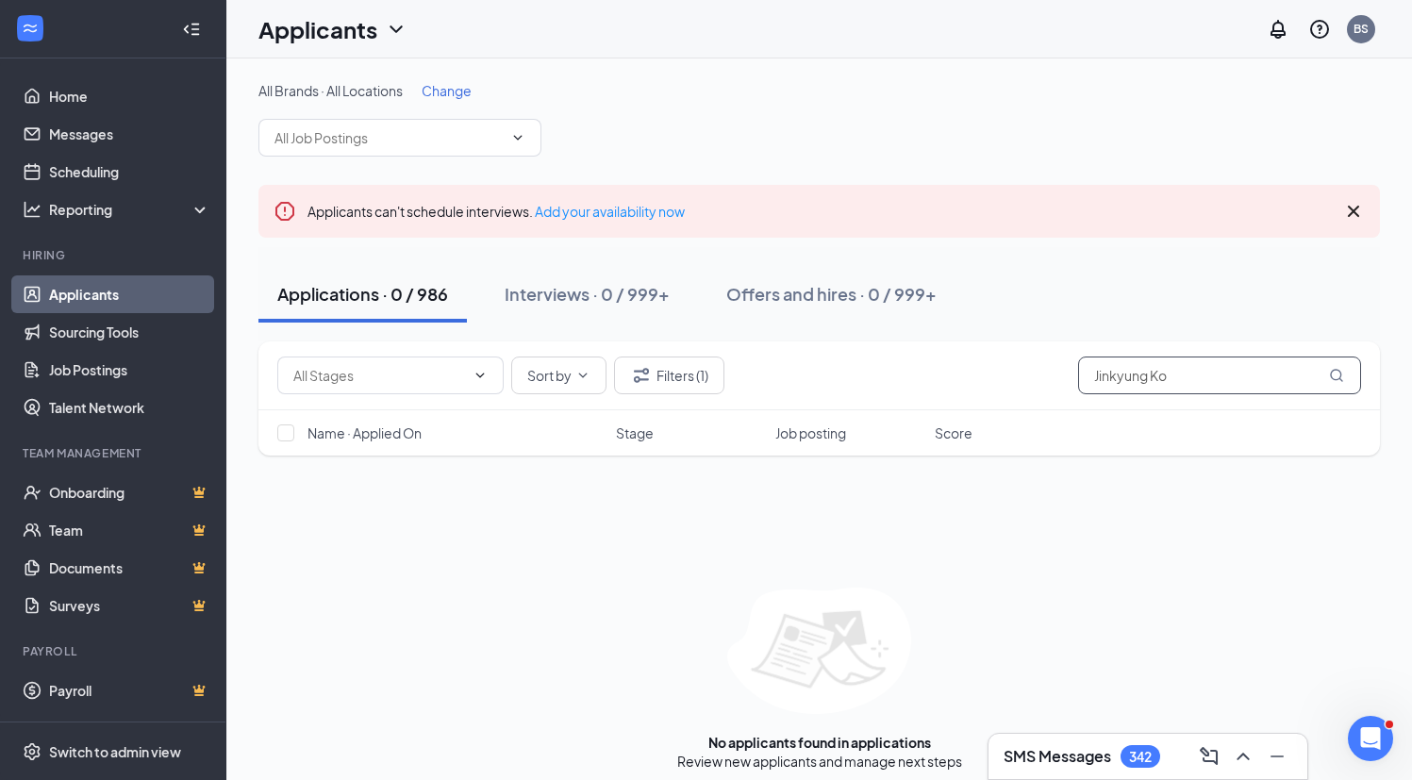
click at [1179, 372] on input "Jinkyung Ko" at bounding box center [1219, 376] width 283 height 38
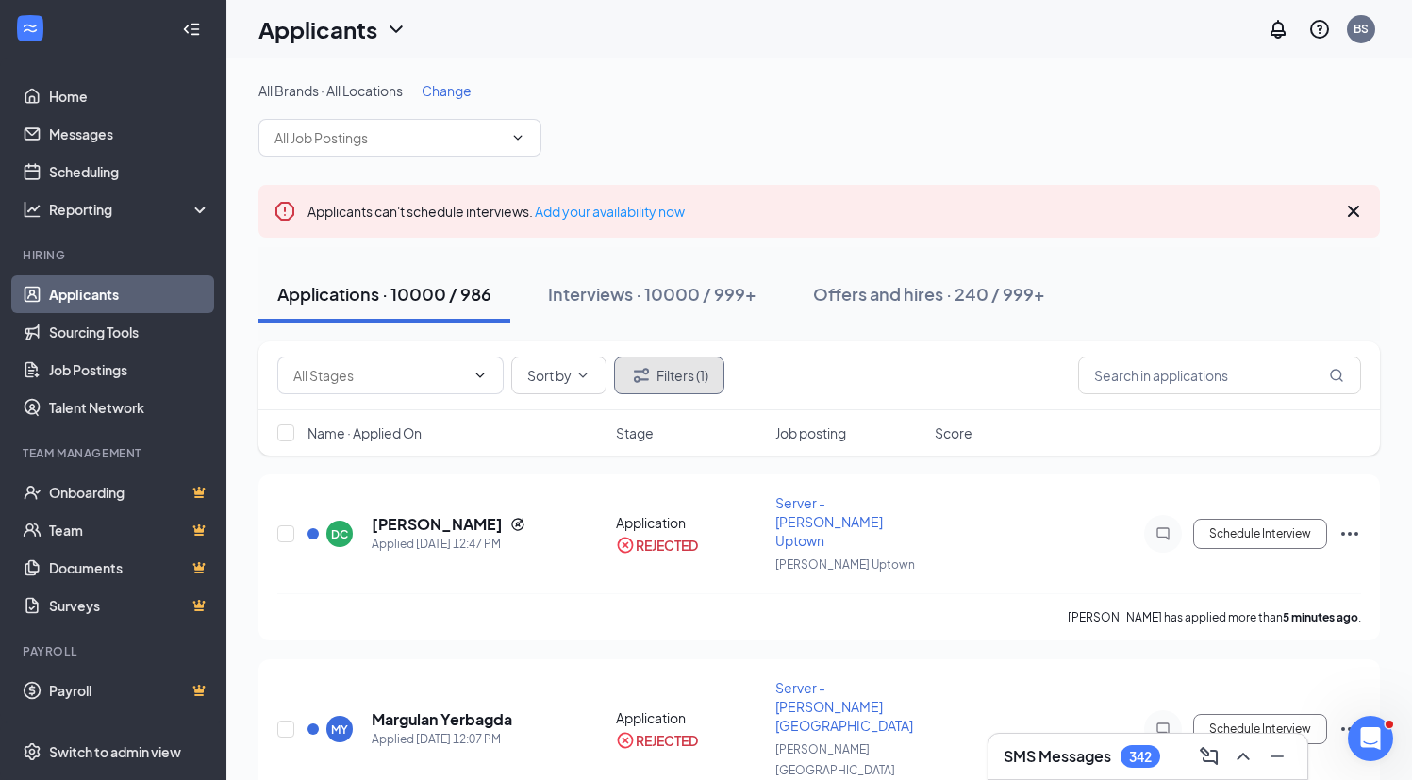
click at [685, 385] on button "Filters (1)" at bounding box center [669, 376] width 110 height 38
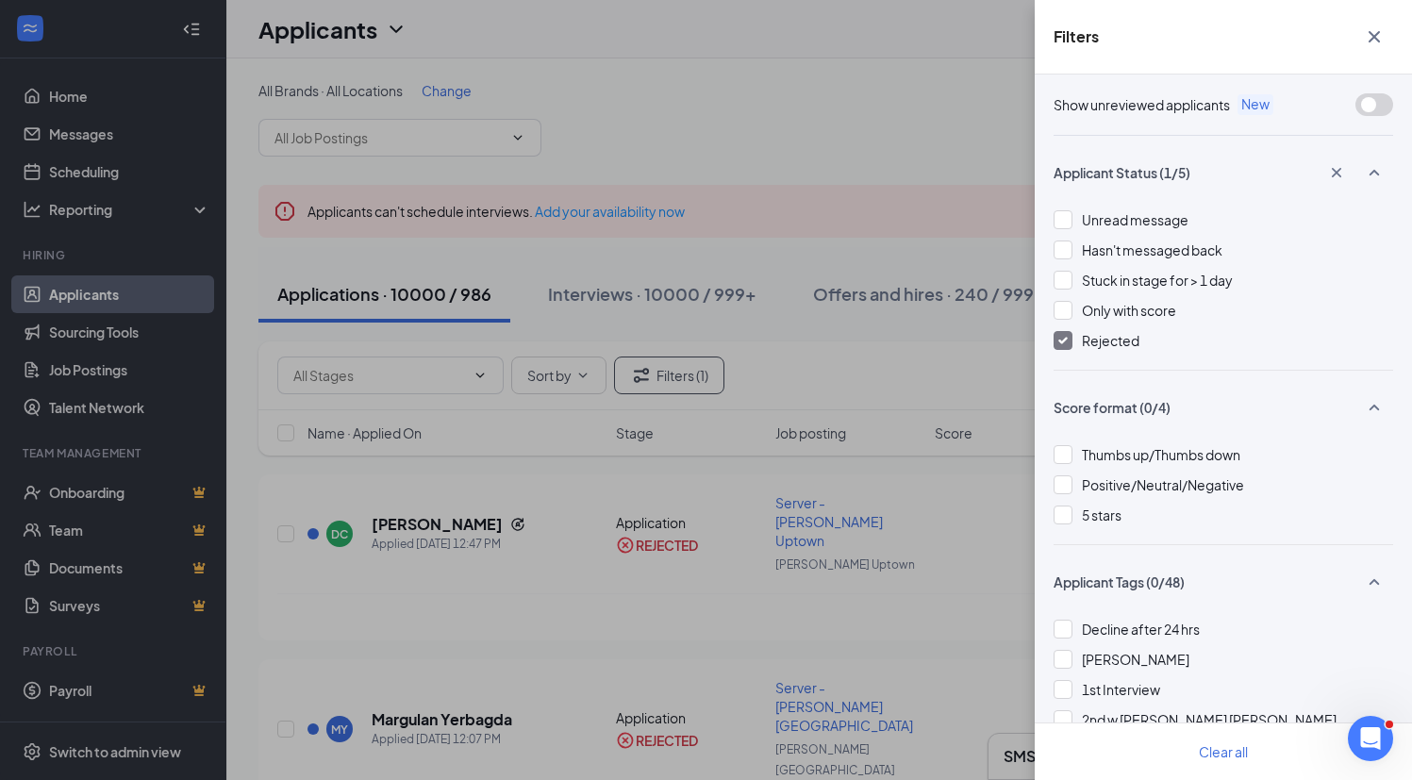
click at [1090, 342] on span "Rejected" at bounding box center [1111, 340] width 58 height 17
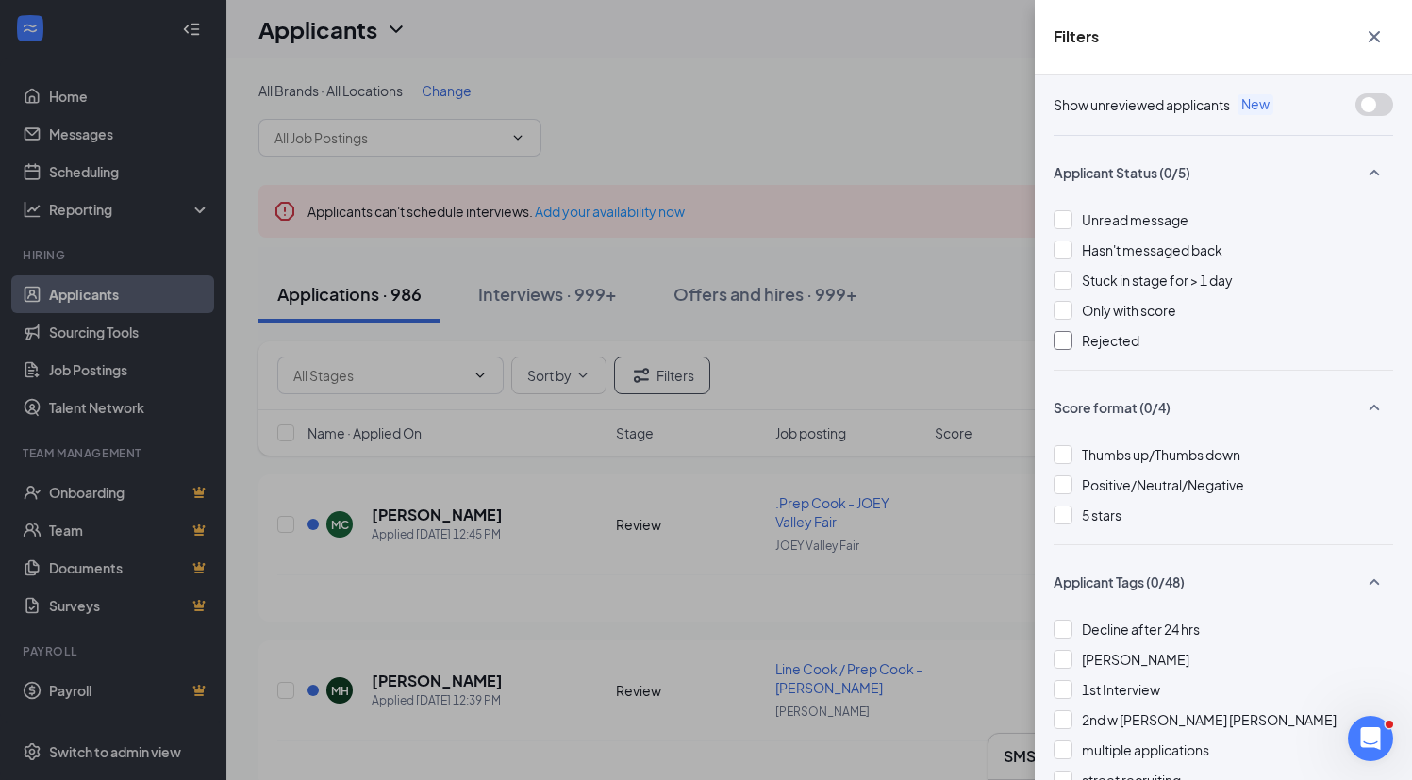
click at [1099, 341] on span "Rejected" at bounding box center [1111, 340] width 58 height 17
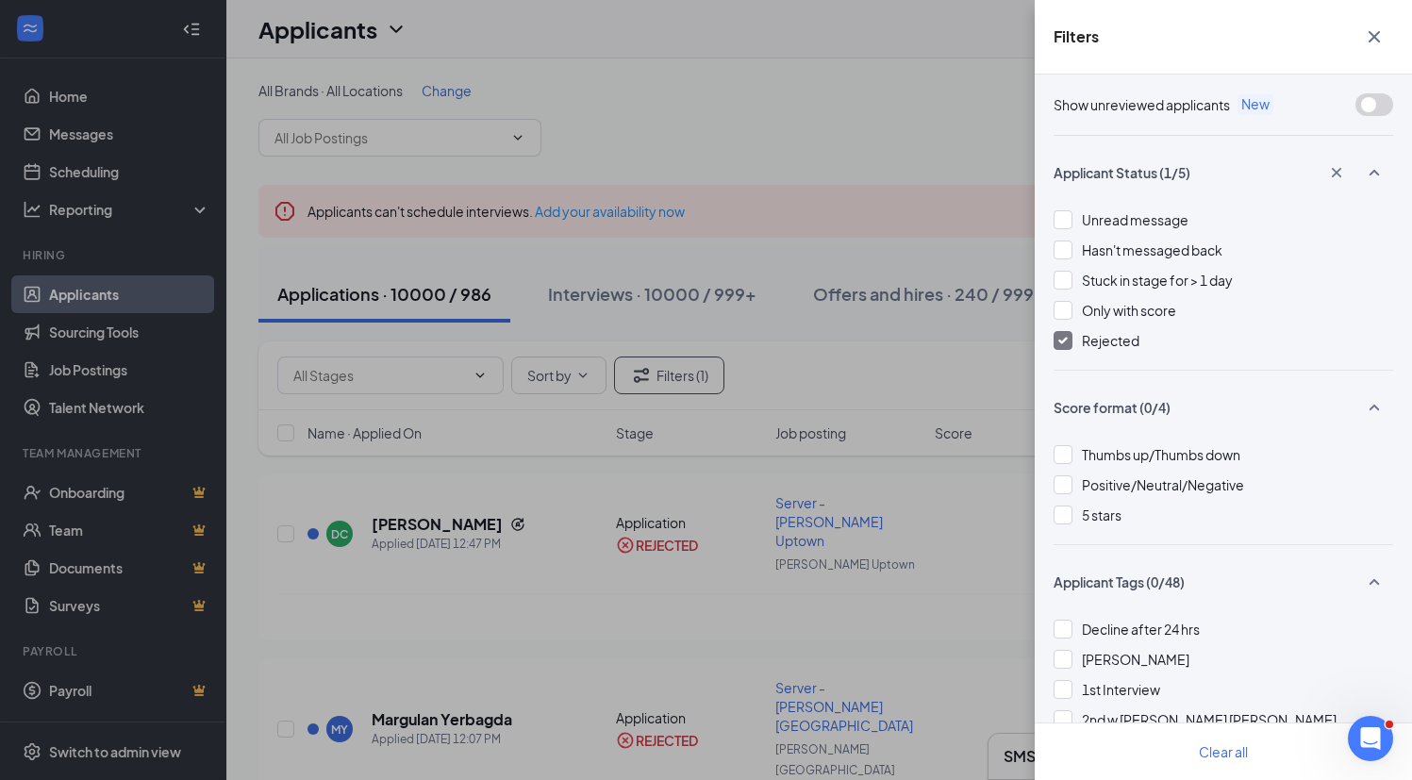
click at [1370, 36] on icon "Cross" at bounding box center [1374, 36] width 23 height 23
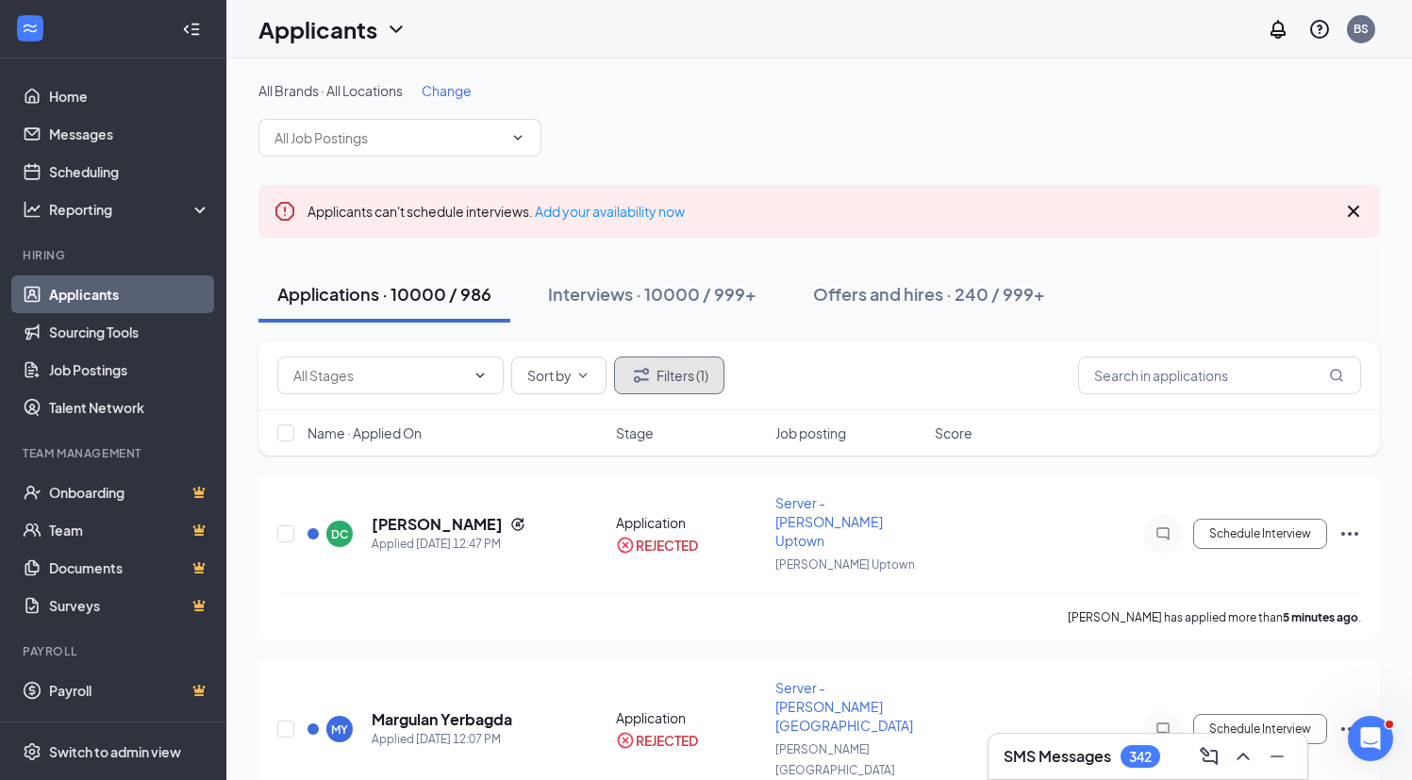
click at [706, 373] on button "Filters (1)" at bounding box center [669, 376] width 110 height 38
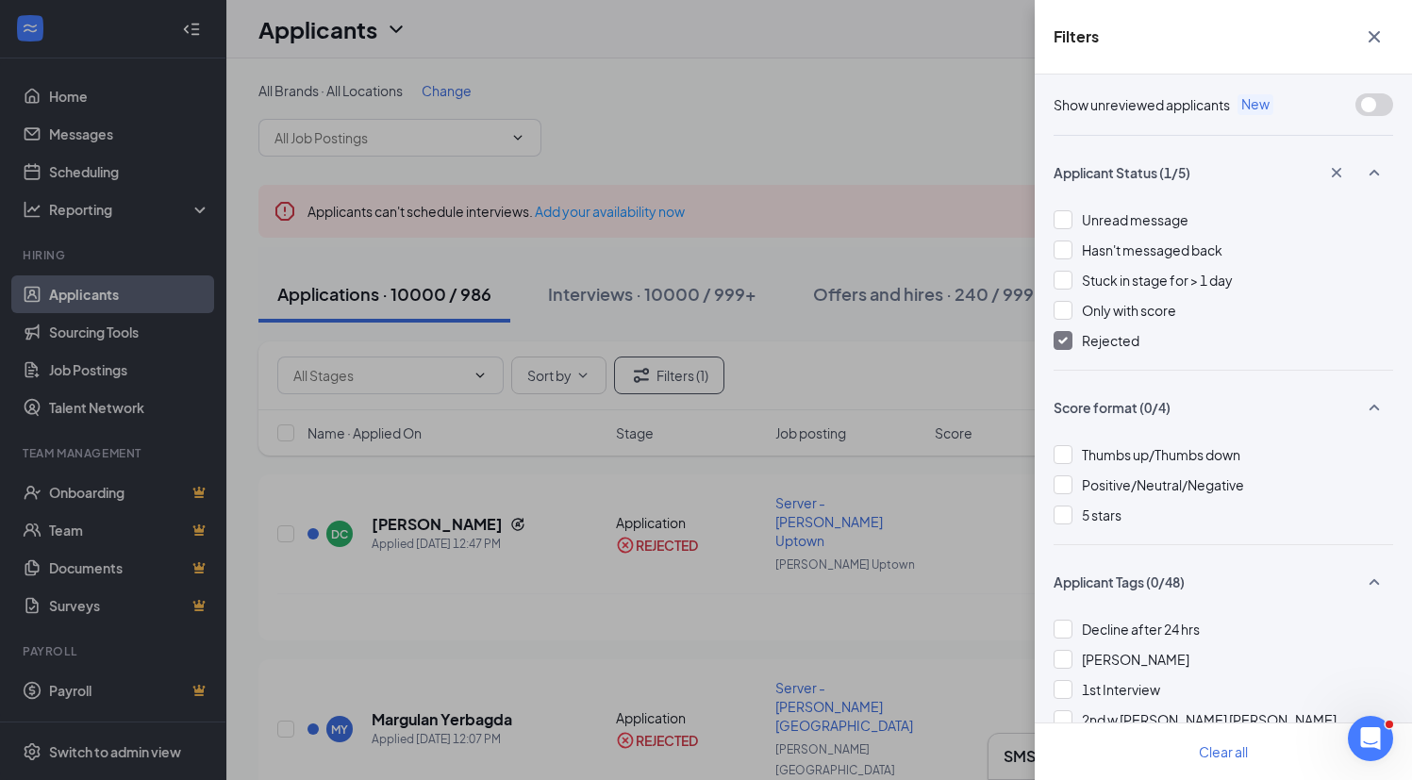
click at [1106, 342] on span "Rejected" at bounding box center [1111, 340] width 58 height 17
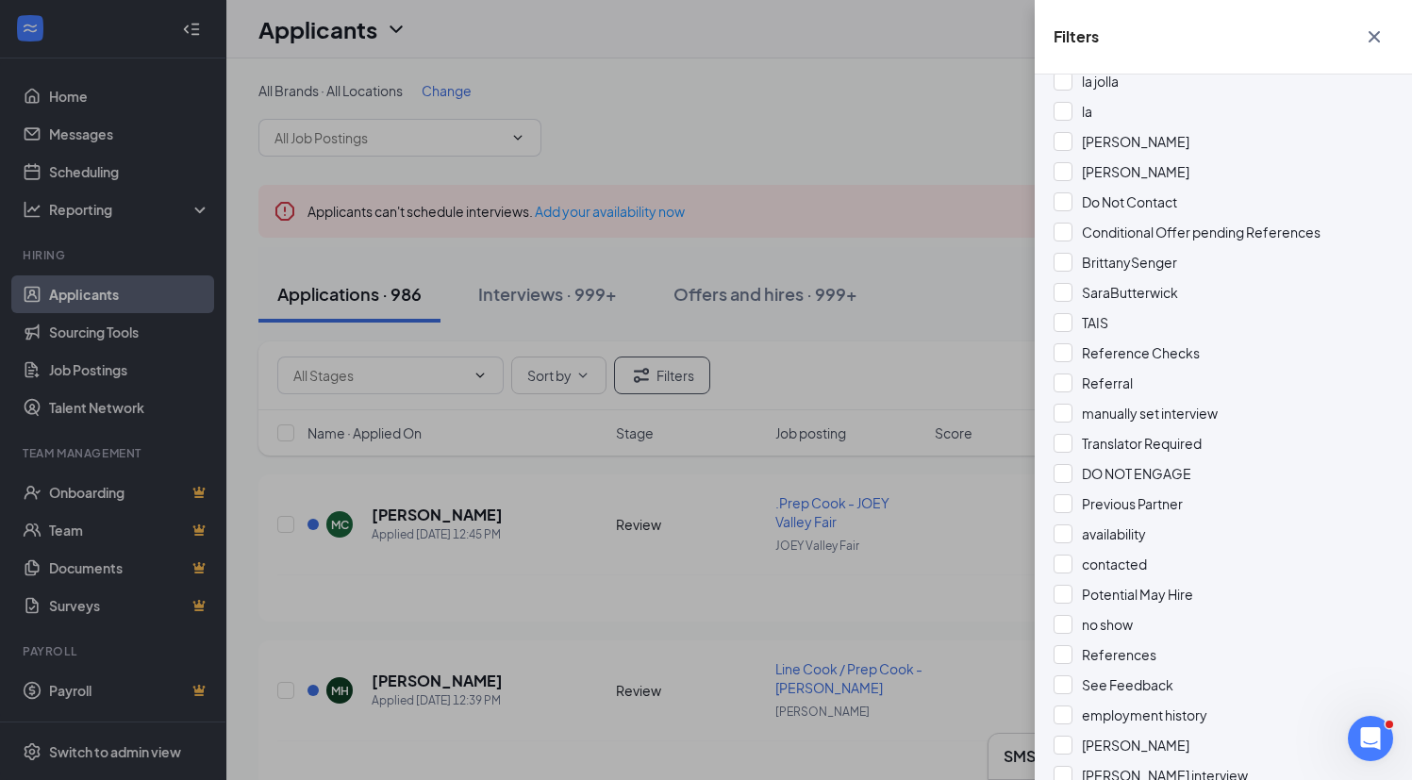
scroll to position [916, 0]
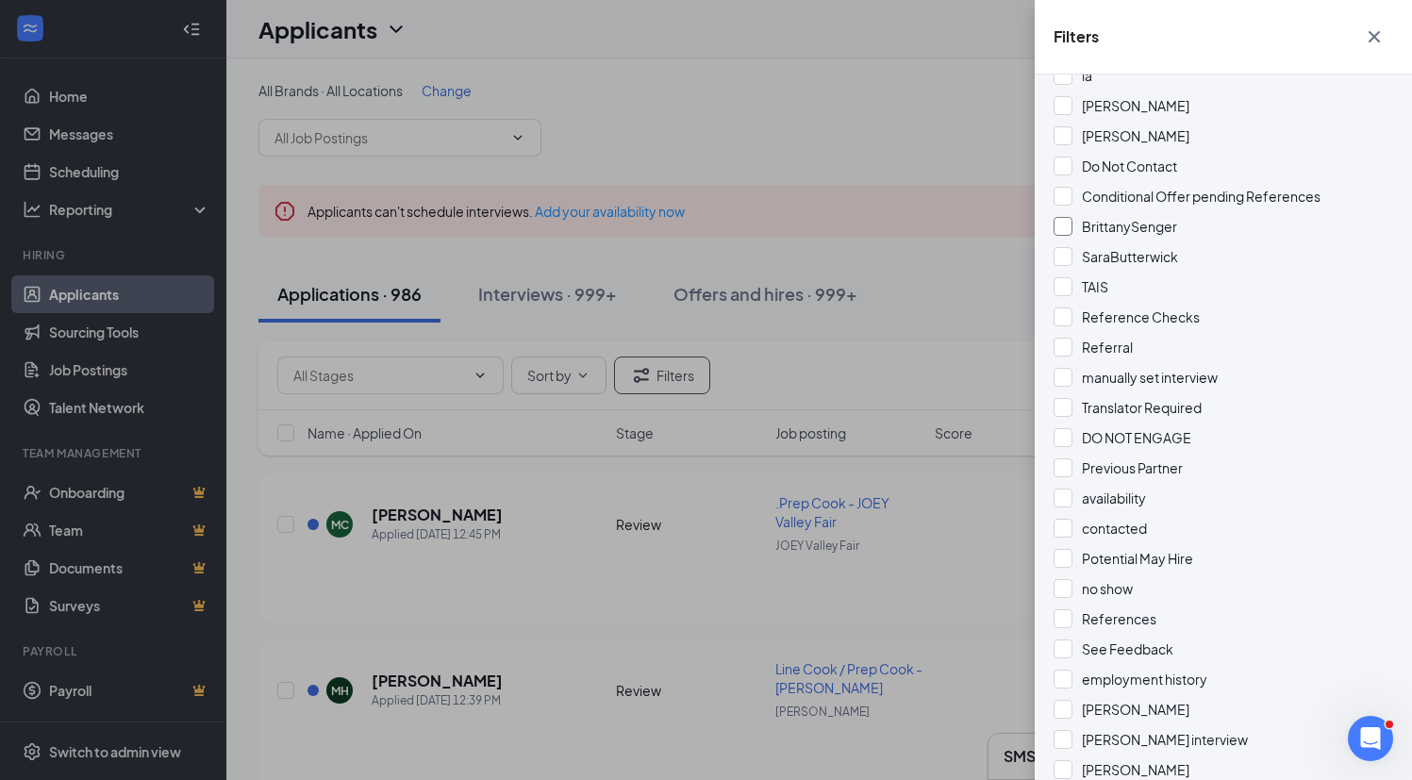
click at [1155, 232] on span "BrittanySenger" at bounding box center [1129, 226] width 95 height 17
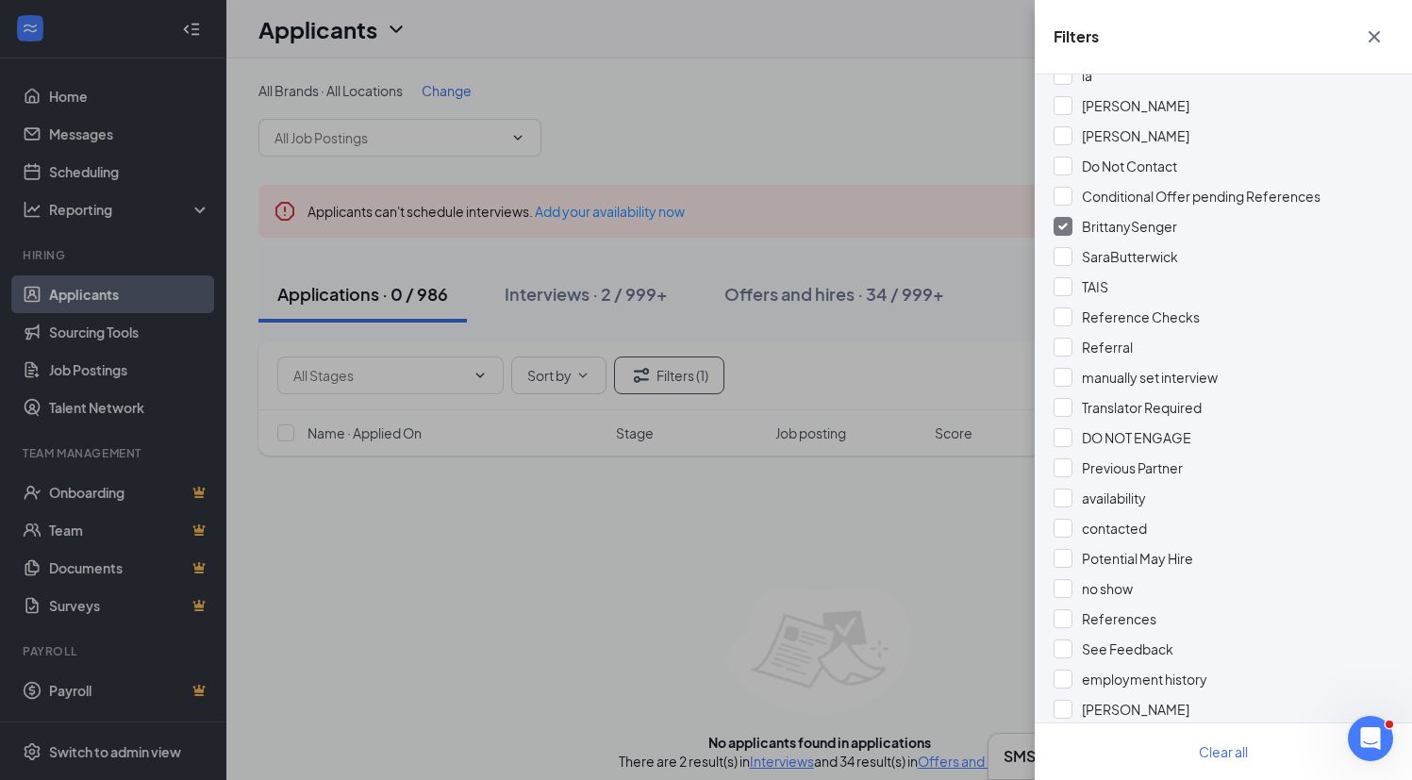
click at [888, 108] on div "Filters Show unreviewed applicants New Applicant Status (0/5) Unread message Ha…" at bounding box center [706, 390] width 1412 height 780
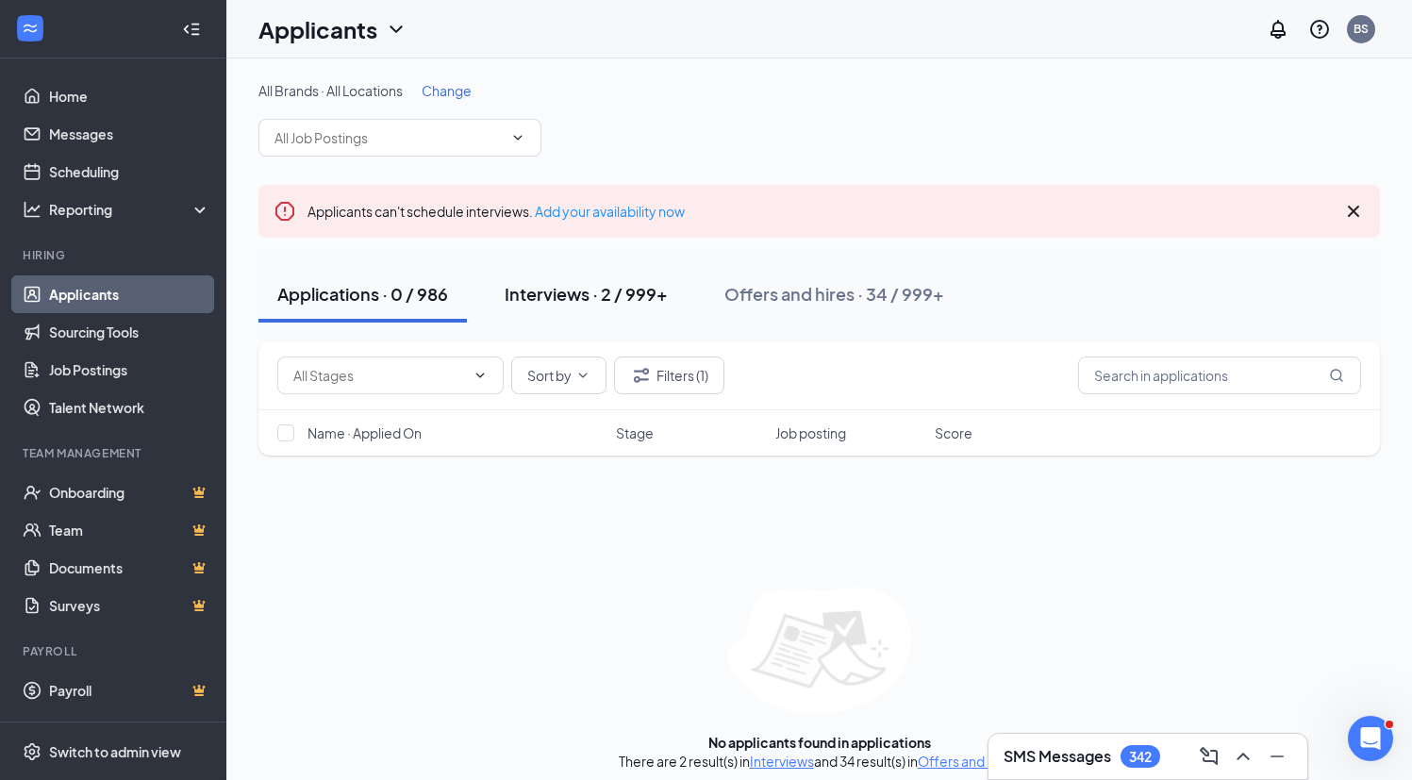
click at [607, 300] on div "Interviews · 2 / 999+" at bounding box center [586, 294] width 163 height 24
